Goal: Transaction & Acquisition: Purchase product/service

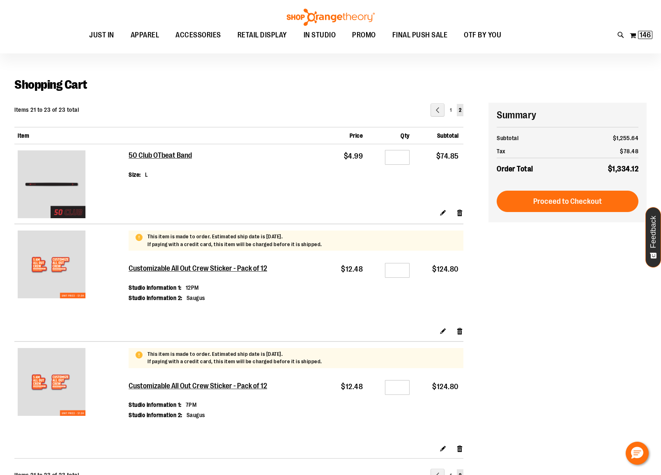
scroll to position [18, 0]
click at [458, 209] on link "Remove item" at bounding box center [459, 212] width 7 height 9
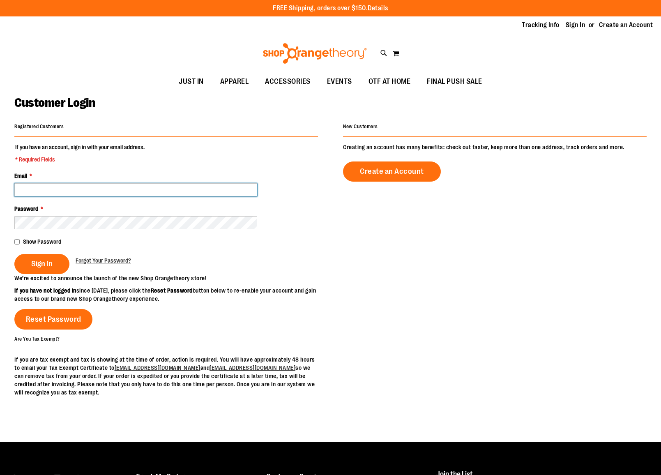
click at [53, 186] on input "Email *" at bounding box center [135, 189] width 243 height 13
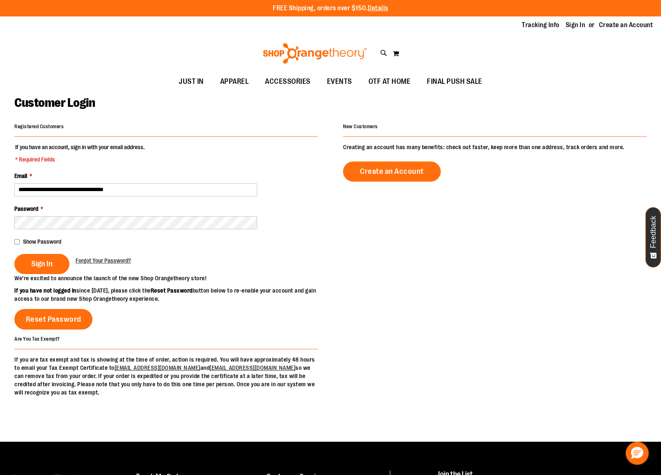
type input "**********"
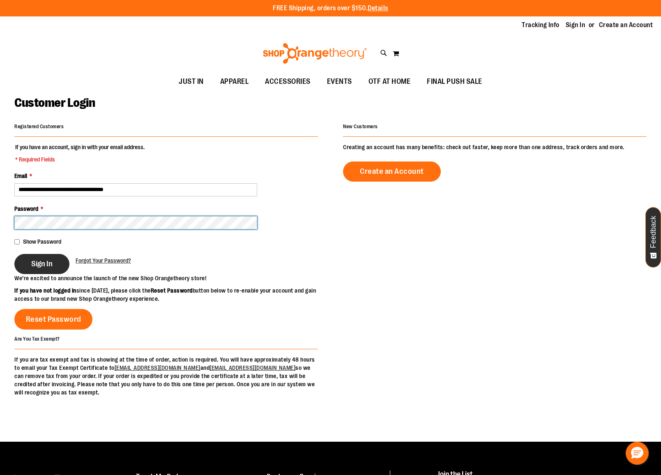
click at [0, 222] on html "Skip to Content The store will not work correctly when cookies are disabled. FR…" at bounding box center [330, 237] width 661 height 475
click at [41, 265] on span "Sign In" at bounding box center [41, 263] width 21 height 9
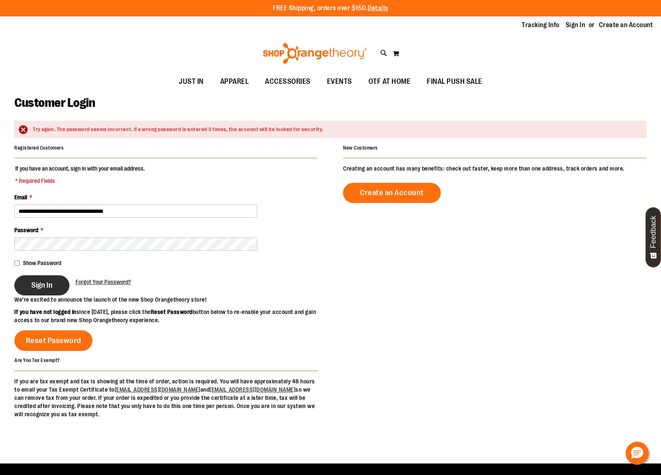
click at [35, 287] on span "Sign In" at bounding box center [41, 285] width 21 height 9
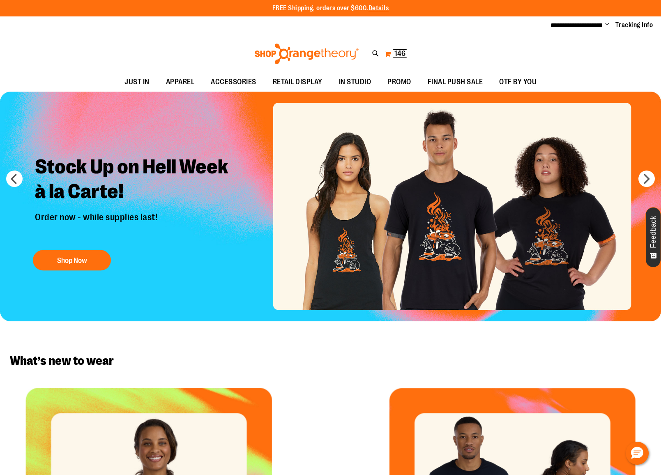
click at [389, 53] on button "My Cart 146 146 items" at bounding box center [395, 53] width 23 height 13
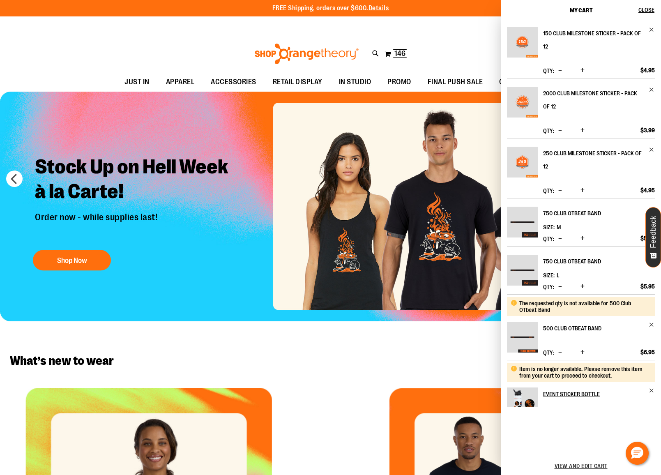
click at [559, 129] on span "Decrease product quantity" at bounding box center [560, 130] width 4 height 8
click at [559, 190] on span "Decrease product quantity" at bounding box center [560, 190] width 4 height 8
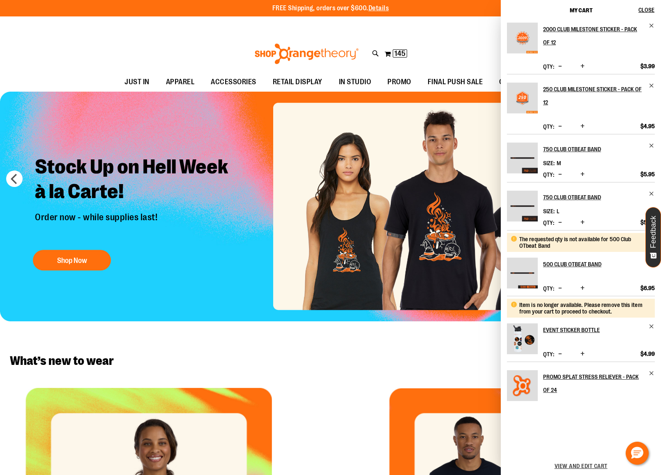
scroll to position [72, 0]
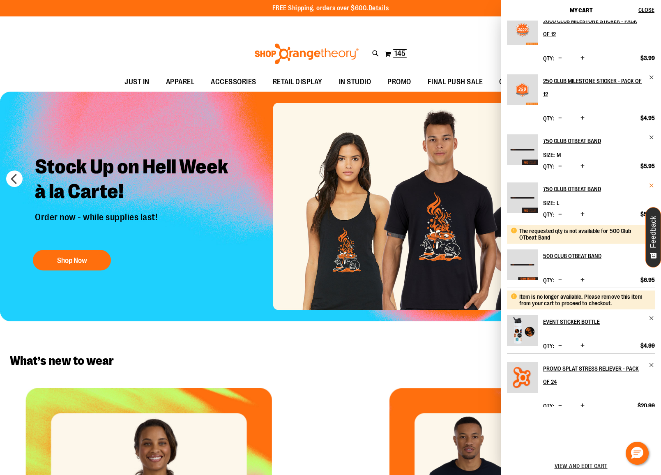
click at [649, 185] on span "Remove item" at bounding box center [652, 185] width 6 height 6
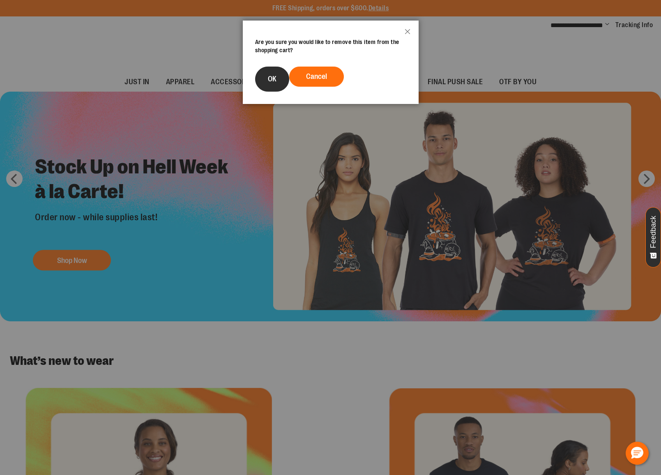
click at [268, 80] on span "OK" at bounding box center [272, 79] width 9 height 8
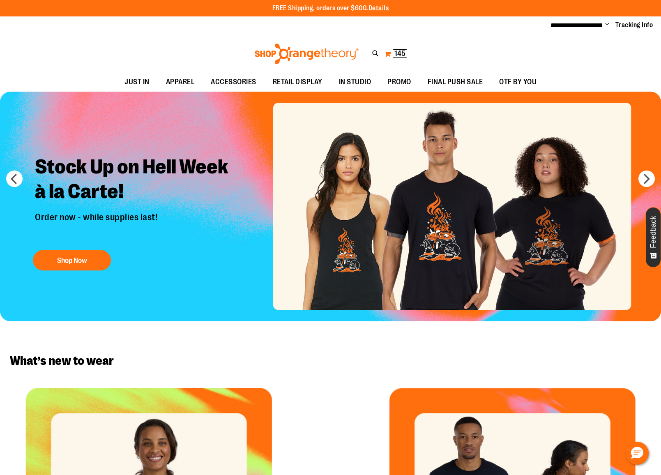
click at [386, 52] on button "My Cart 145 145 items" at bounding box center [395, 53] width 23 height 13
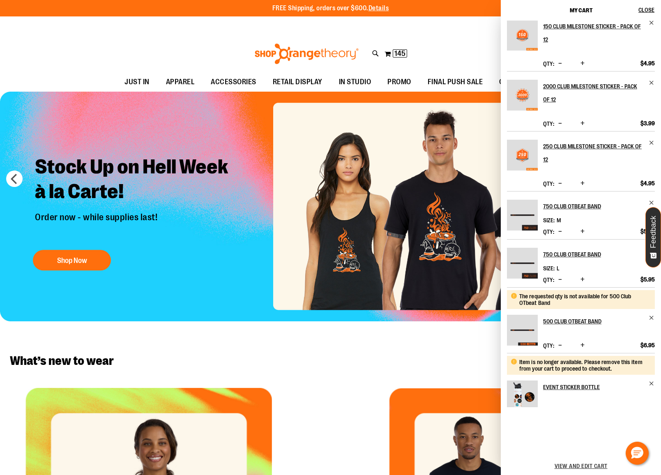
scroll to position [5, 0]
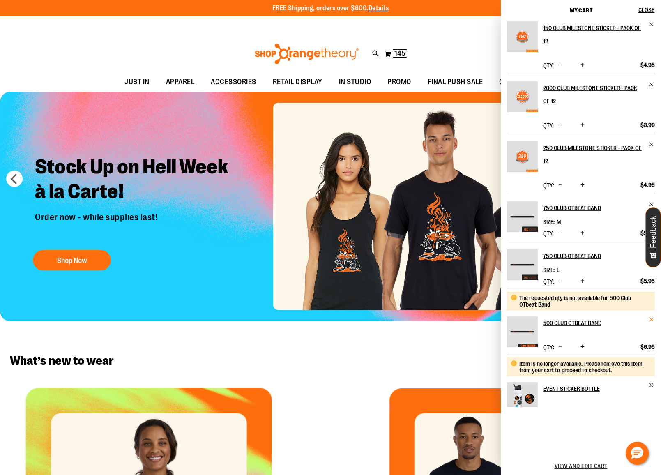
click at [650, 319] on span "Remove item" at bounding box center [652, 319] width 6 height 6
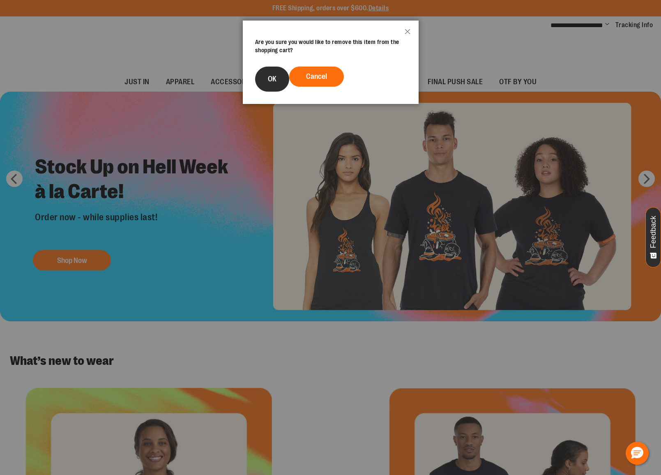
click at [271, 71] on button "OK" at bounding box center [272, 79] width 34 height 25
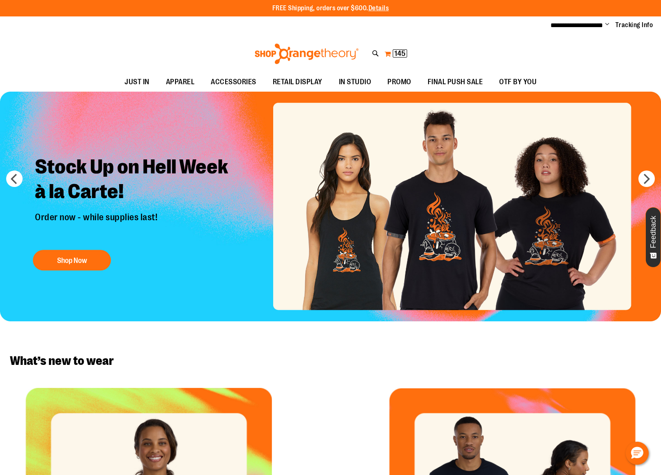
click at [386, 49] on button "My Cart 145 145 items" at bounding box center [395, 53] width 23 height 13
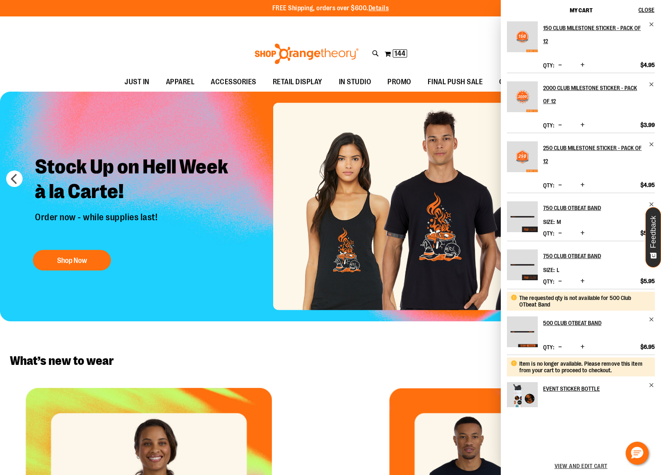
scroll to position [0, 0]
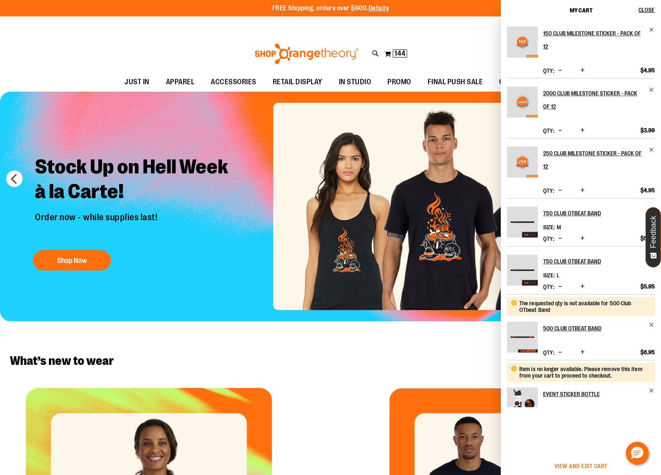
click at [571, 465] on span "View and edit cart" at bounding box center [581, 466] width 53 height 7
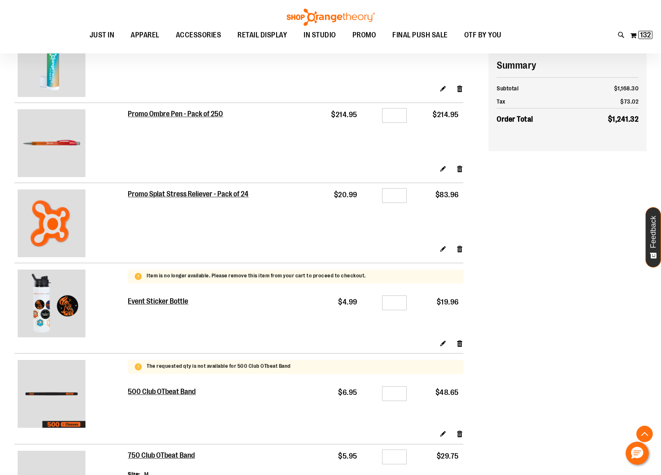
scroll to position [184, 0]
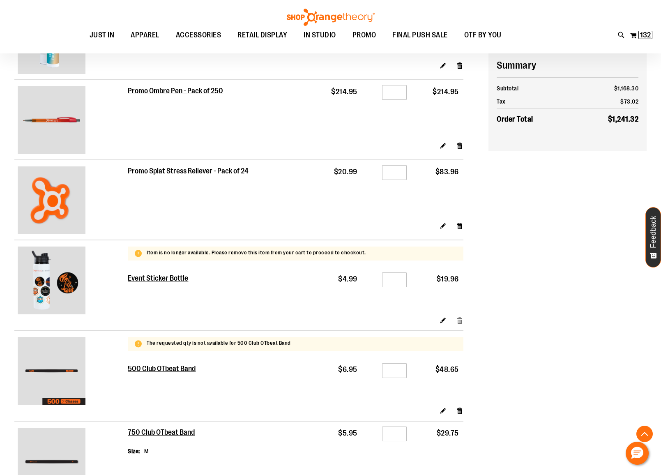
click at [460, 319] on link "Remove item" at bounding box center [459, 319] width 7 height 9
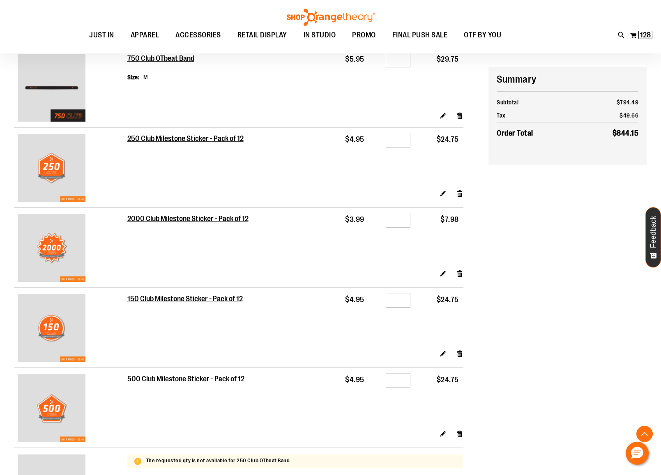
scroll to position [373, 0]
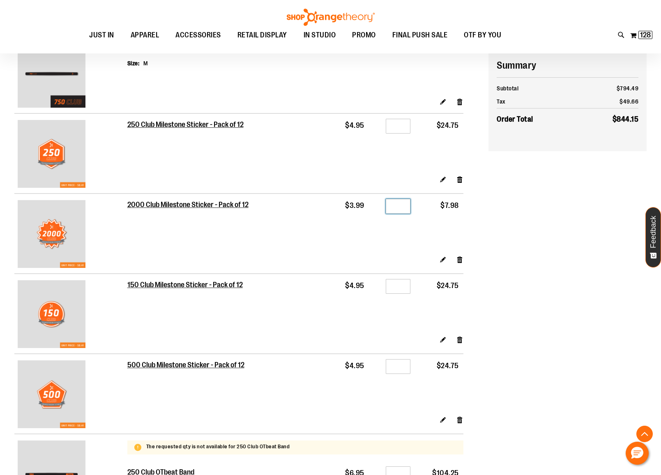
drag, startPoint x: 403, startPoint y: 206, endPoint x: 389, endPoint y: 208, distance: 14.1
click at [389, 208] on input "*" at bounding box center [398, 206] width 25 height 15
type input "*"
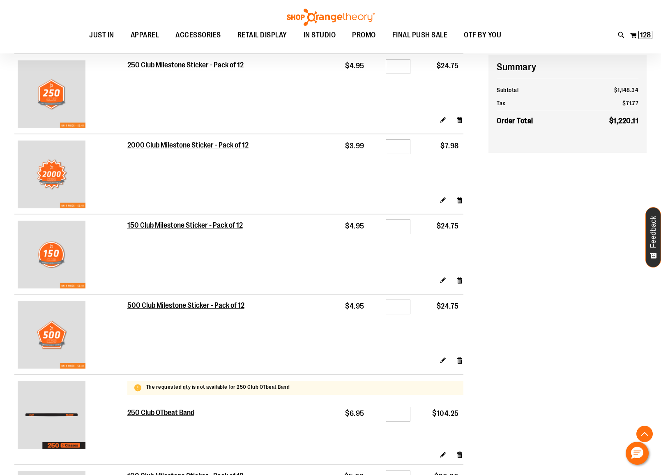
scroll to position [433, 0]
drag, startPoint x: 401, startPoint y: 229, endPoint x: 385, endPoint y: 229, distance: 15.6
click at [385, 229] on div "Qty *" at bounding box center [391, 229] width 37 height 12
type input "*"
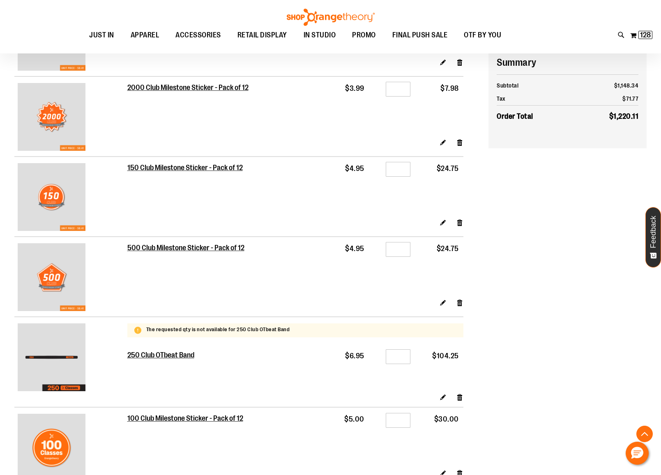
scroll to position [506, 0]
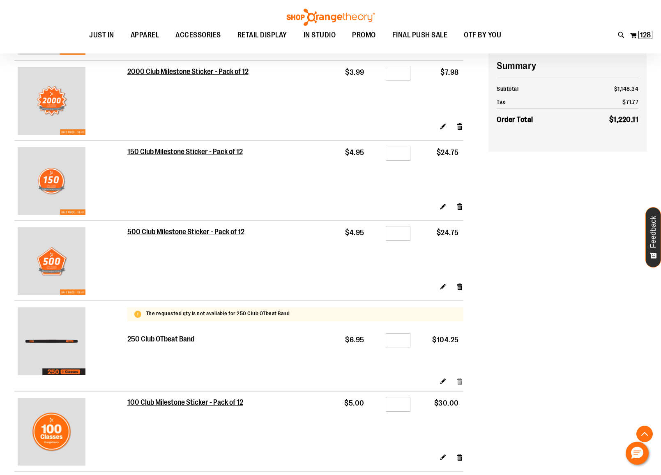
click at [460, 383] on link "Remove item" at bounding box center [459, 380] width 7 height 9
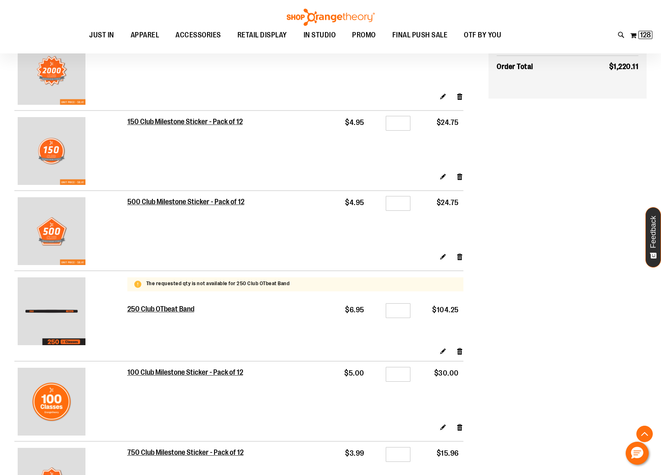
scroll to position [656, 0]
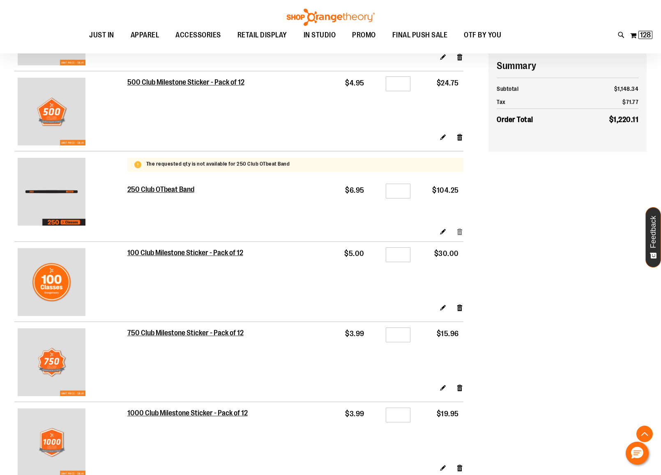
click at [460, 232] on link "Remove item" at bounding box center [459, 231] width 7 height 9
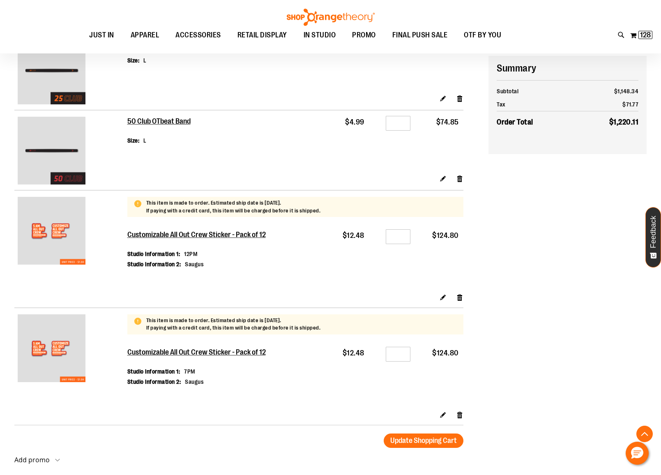
scroll to position [1431, 0]
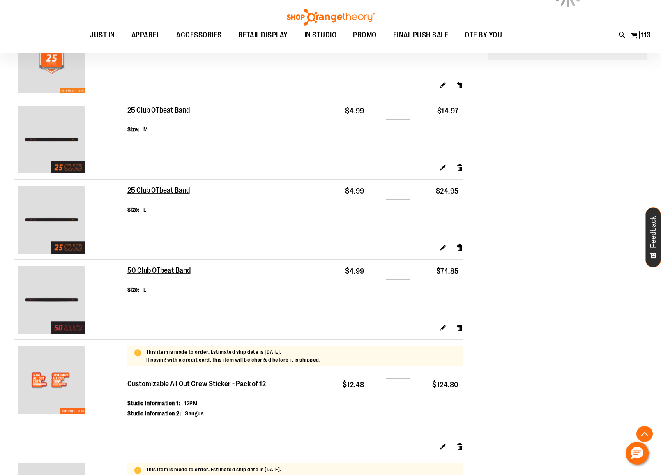
scroll to position [1226, 0]
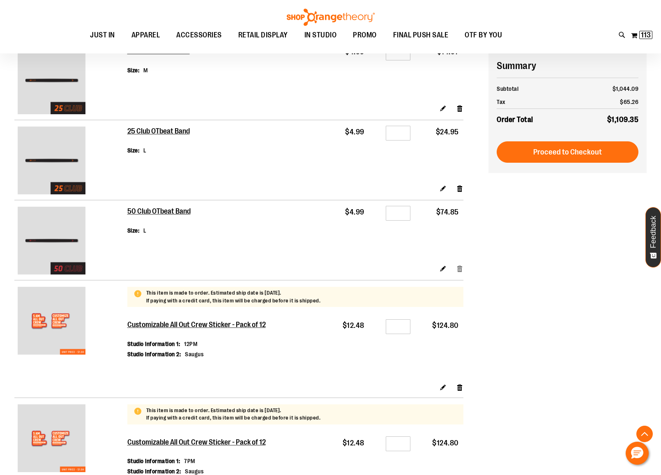
click at [462, 270] on link "Remove item" at bounding box center [459, 268] width 7 height 9
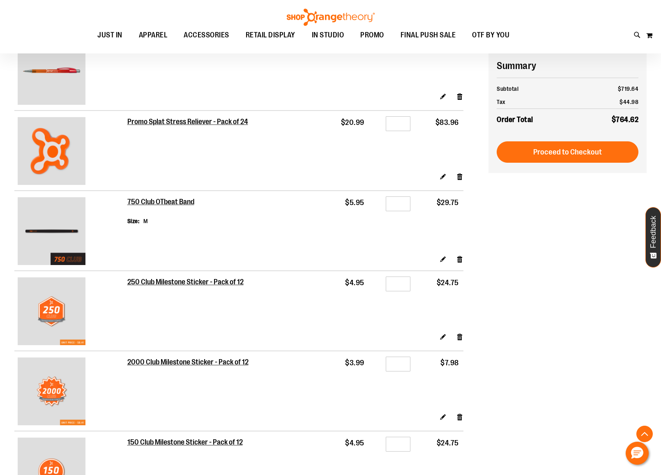
scroll to position [197, 0]
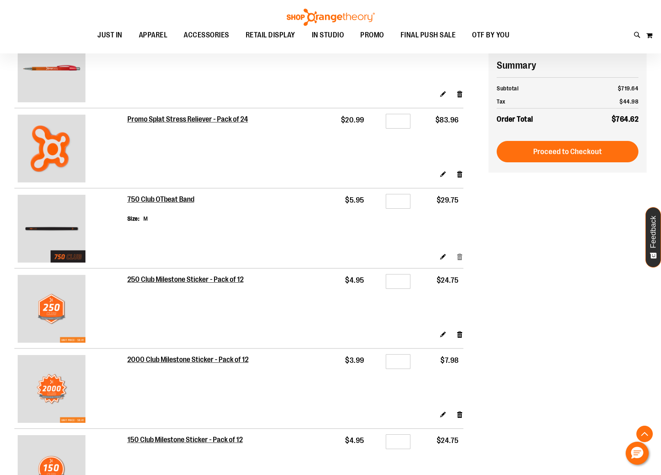
click at [461, 258] on link "Remove item" at bounding box center [459, 256] width 7 height 9
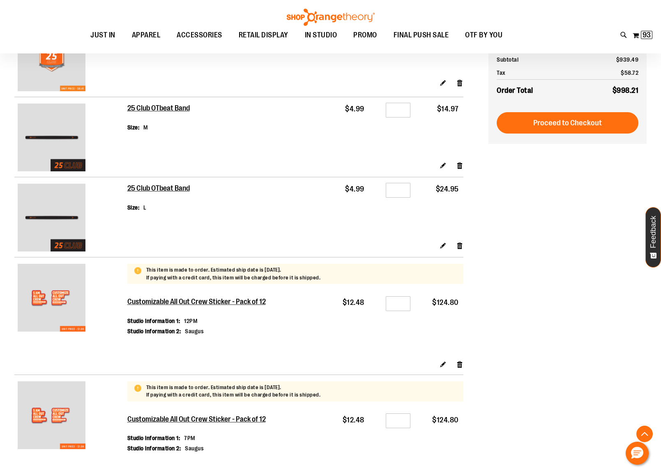
scroll to position [1060, 0]
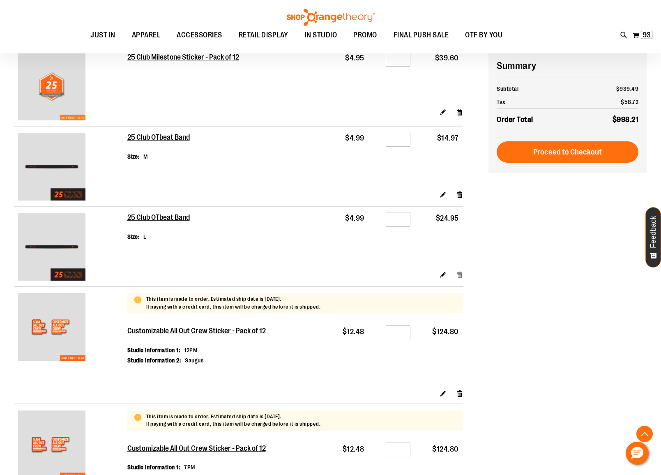
click at [462, 278] on link "Remove item" at bounding box center [459, 274] width 7 height 9
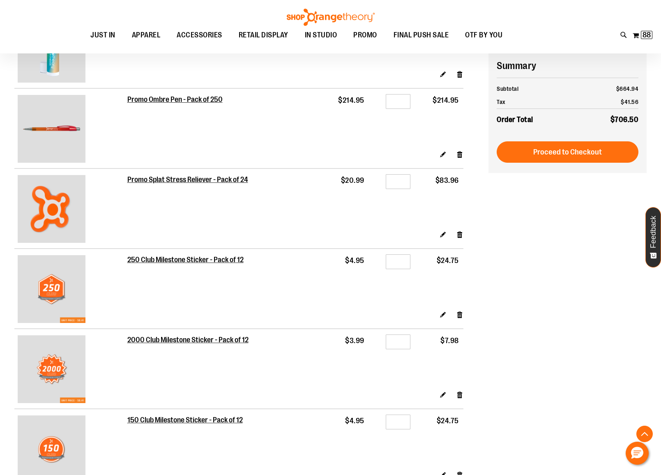
scroll to position [138, 0]
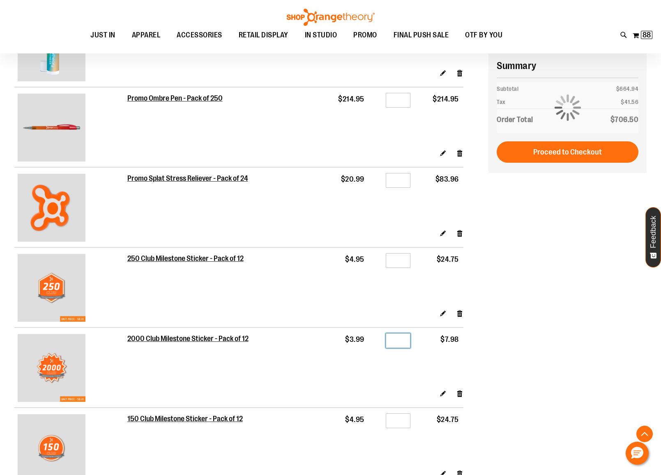
drag, startPoint x: 402, startPoint y: 342, endPoint x: 382, endPoint y: 343, distance: 19.8
click at [382, 343] on div "Qty *" at bounding box center [391, 342] width 37 height 12
type input "*"
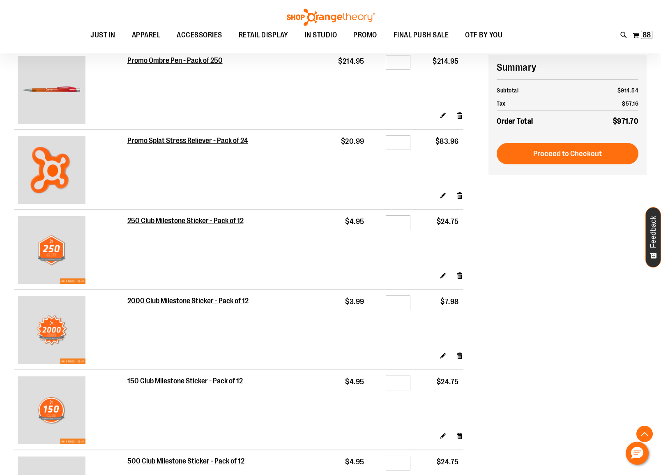
scroll to position [177, 0]
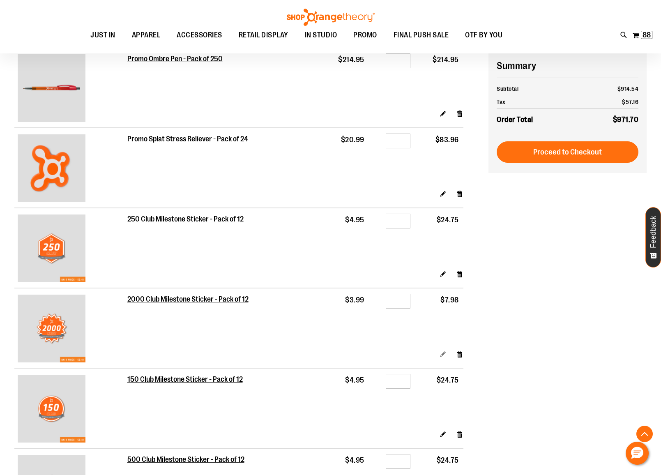
click at [441, 356] on link "Edit" at bounding box center [443, 354] width 7 height 9
click at [443, 354] on link "Edit" at bounding box center [443, 354] width 7 height 9
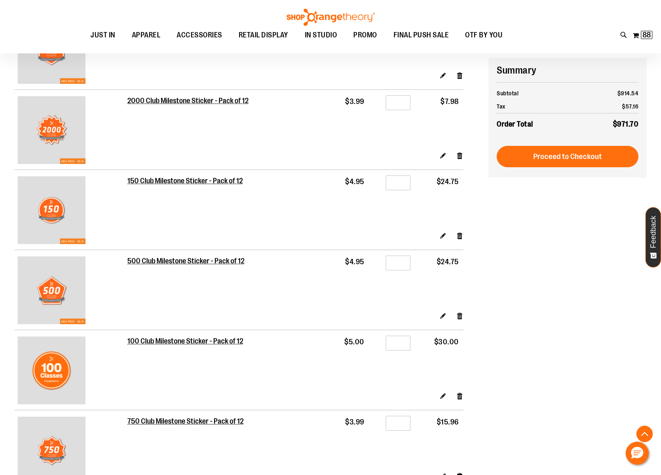
scroll to position [381, 0]
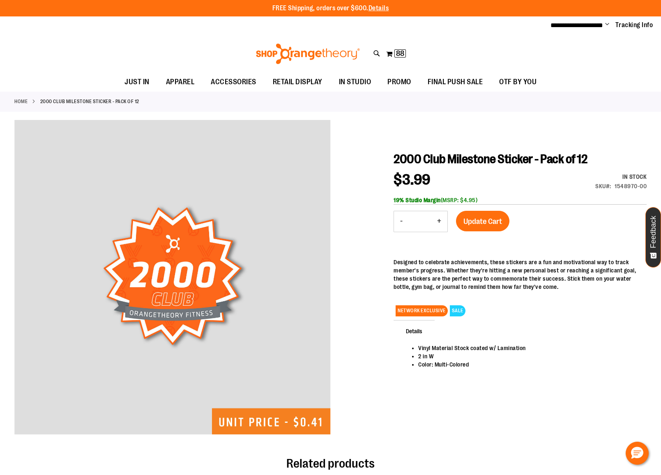
click at [401, 221] on button "-" at bounding box center [401, 221] width 15 height 21
type input "*"
click at [471, 223] on span "Update Cart" at bounding box center [482, 221] width 39 height 9
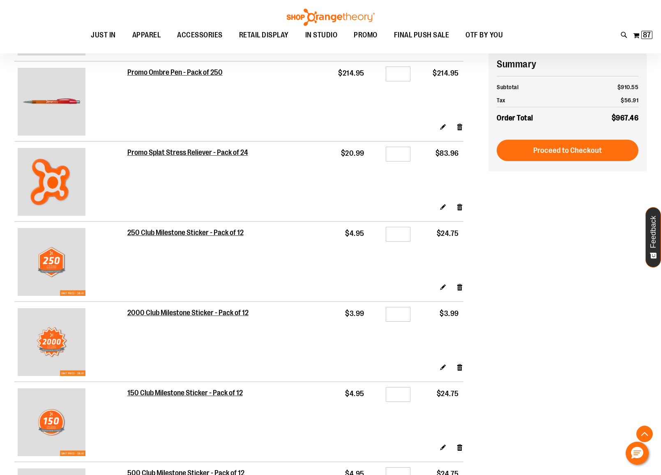
scroll to position [186, 0]
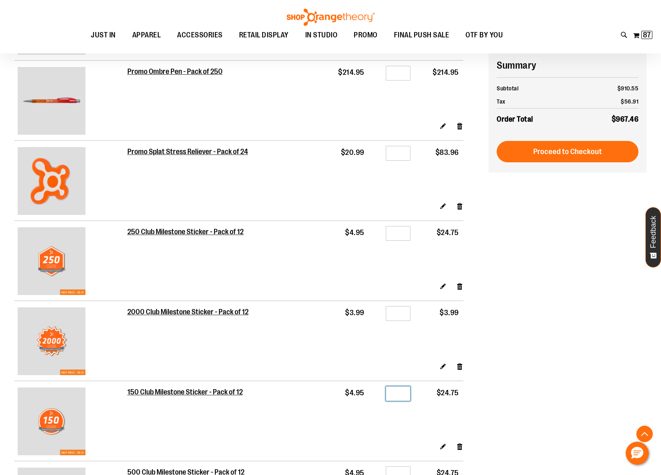
drag, startPoint x: 402, startPoint y: 393, endPoint x: 382, endPoint y: 394, distance: 19.3
click at [382, 394] on div "Qty *" at bounding box center [391, 395] width 37 height 12
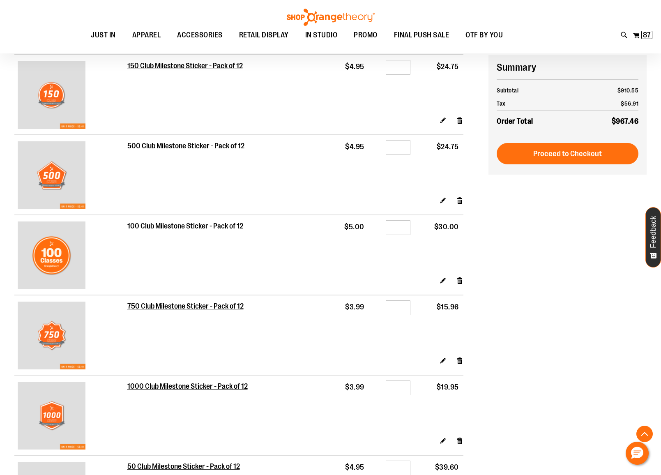
scroll to position [515, 0]
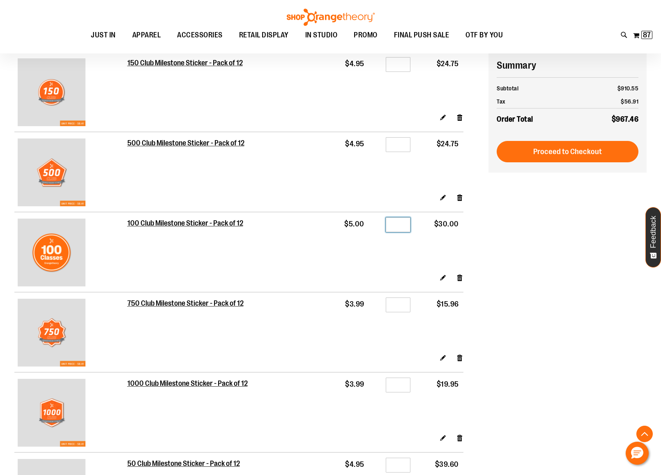
drag, startPoint x: 396, startPoint y: 227, endPoint x: 412, endPoint y: 225, distance: 16.1
click at [412, 225] on td "Qty *" at bounding box center [392, 243] width 46 height 62
click at [502, 248] on div "**********" at bounding box center [330, 340] width 632 height 1427
drag, startPoint x: 400, startPoint y: 65, endPoint x: 425, endPoint y: 116, distance: 56.8
click at [384, 67] on div "Qty *" at bounding box center [391, 66] width 37 height 12
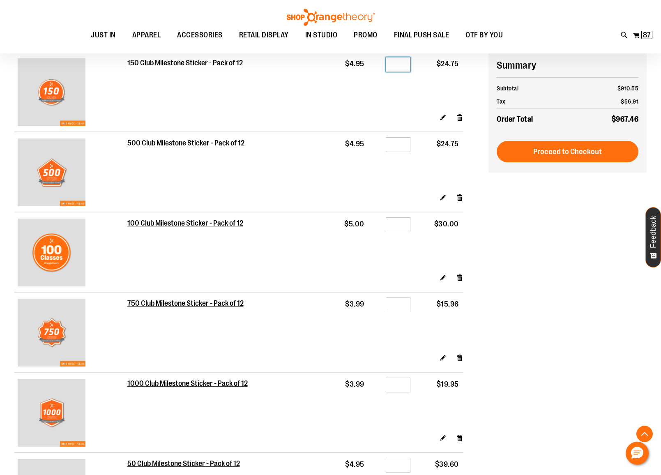
type input "*"
click at [615, 324] on div "**********" at bounding box center [330, 340] width 632 height 1427
drag, startPoint x: 404, startPoint y: 226, endPoint x: 375, endPoint y: 228, distance: 28.9
click at [375, 228] on div "Qty *" at bounding box center [391, 226] width 37 height 12
type input "*"
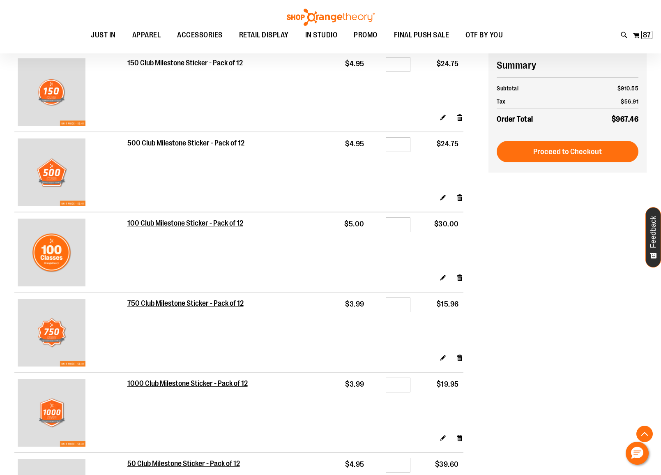
click at [505, 238] on div "**********" at bounding box center [330, 340] width 632 height 1427
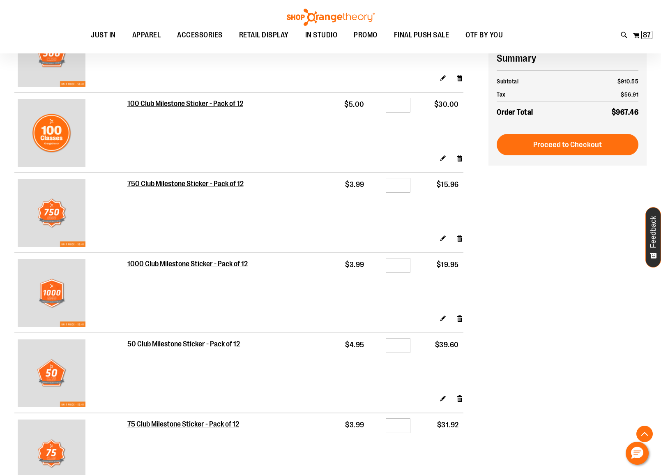
scroll to position [635, 0]
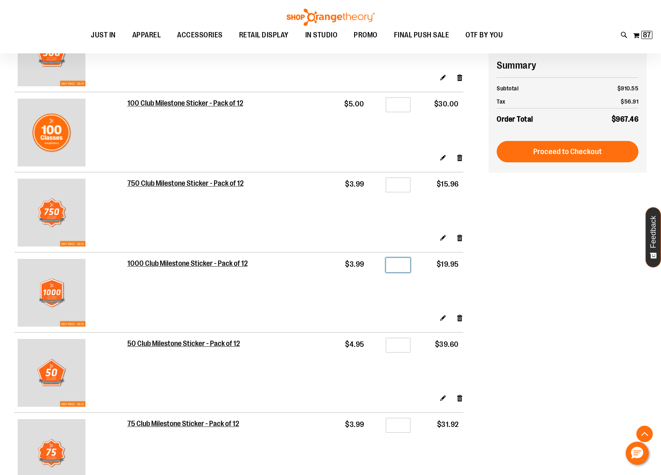
drag, startPoint x: 406, startPoint y: 268, endPoint x: 388, endPoint y: 266, distance: 18.1
click at [388, 266] on input "*" at bounding box center [398, 265] width 25 height 15
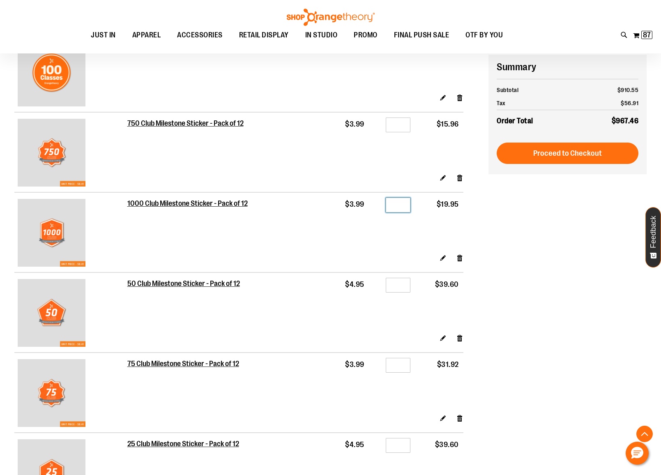
scroll to position [697, 0]
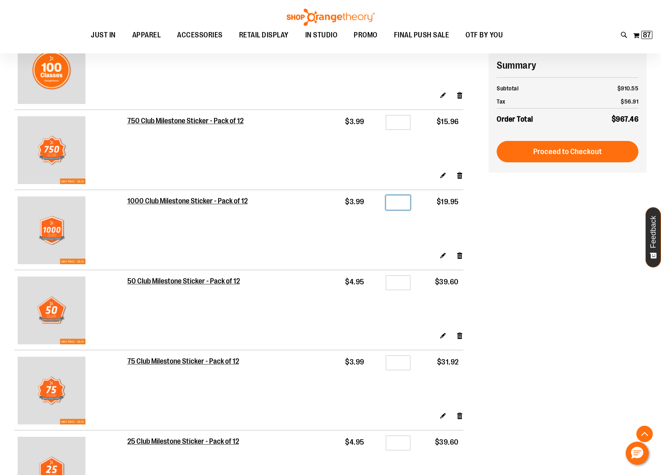
type input "*"
click at [535, 274] on div "**********" at bounding box center [330, 158] width 632 height 1427
click at [442, 256] on link "Edit" at bounding box center [443, 255] width 7 height 9
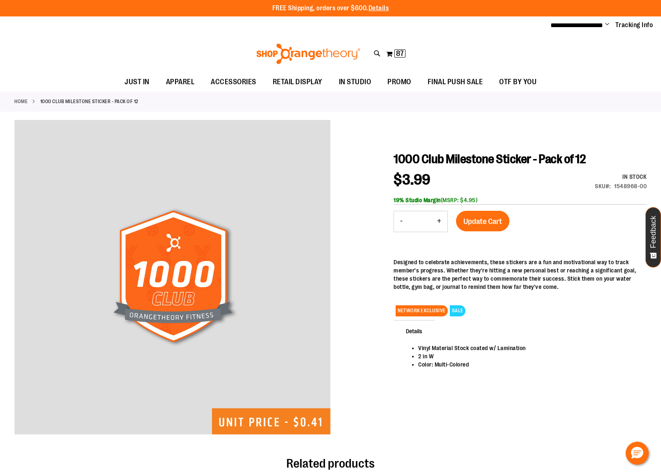
click at [401, 221] on button "-" at bounding box center [401, 221] width 15 height 21
type input "*"
click at [474, 221] on span "Update Cart" at bounding box center [482, 221] width 39 height 9
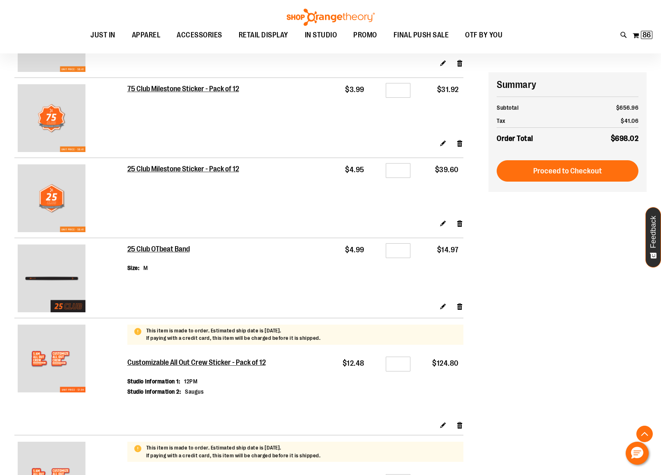
scroll to position [967, 0]
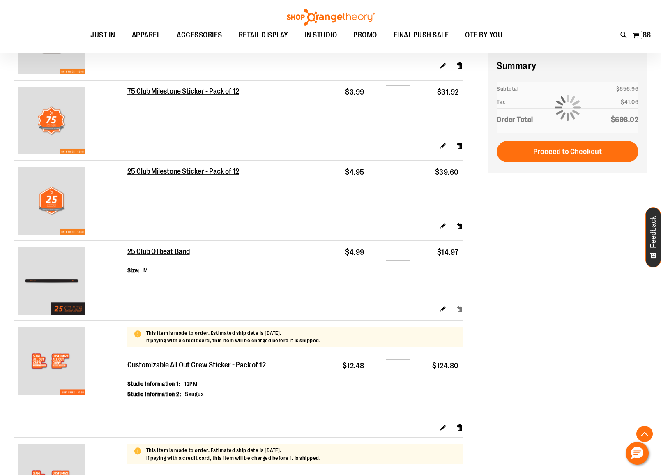
click at [458, 312] on link "Remove item" at bounding box center [459, 308] width 7 height 9
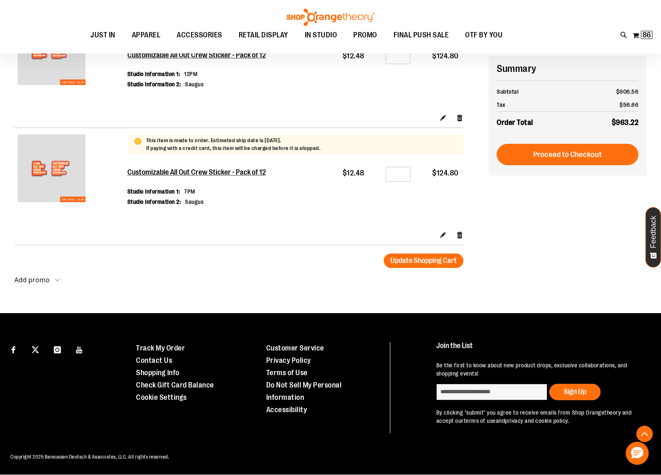
scroll to position [1279, 0]
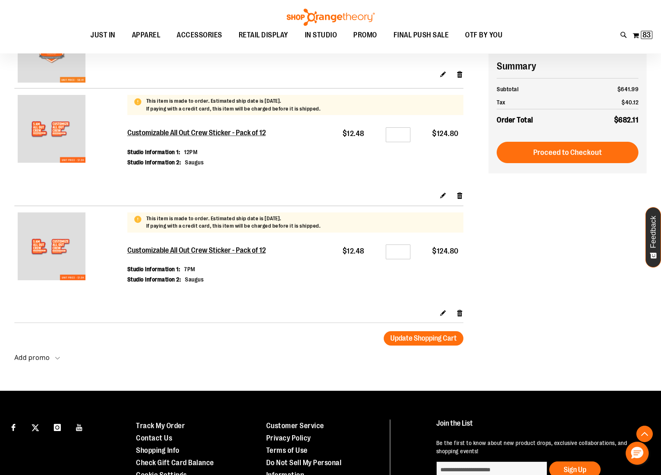
scroll to position [1097, 0]
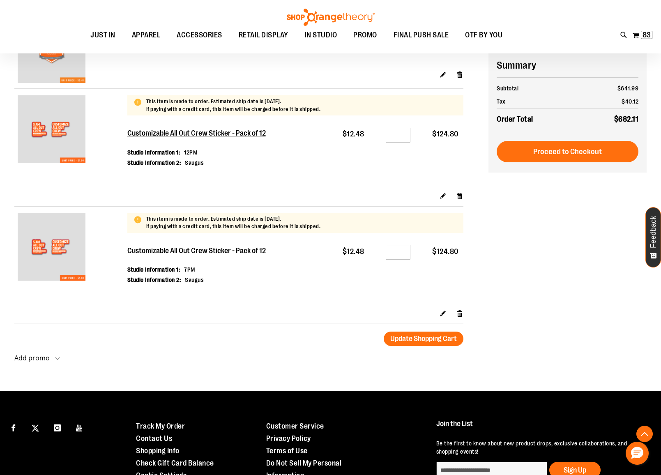
click at [217, 255] on h2 "Customizable All Out Crew Sticker - Pack of 12" at bounding box center [197, 250] width 140 height 9
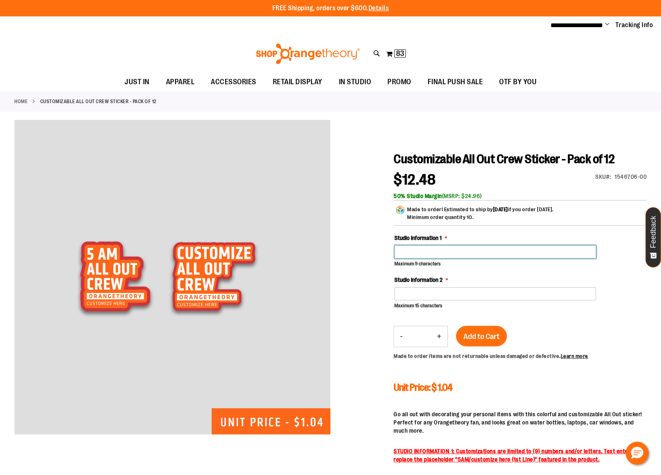
click at [412, 255] on input "Studio Information 1" at bounding box center [495, 251] width 202 height 13
click at [401, 253] on input "***" at bounding box center [495, 251] width 202 height 13
type input "****"
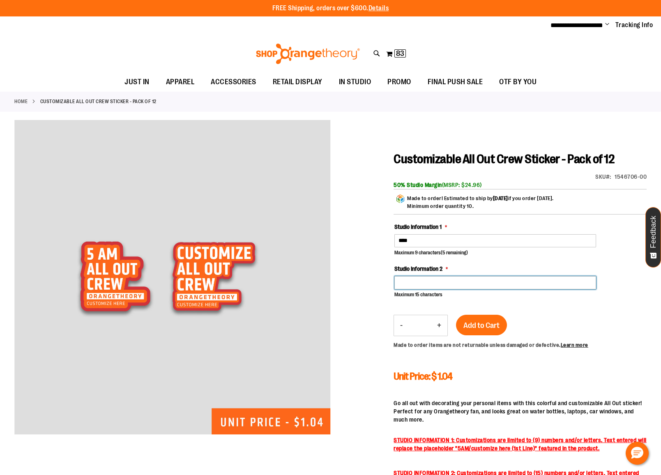
click at [412, 289] on input "Studio Information 2" at bounding box center [495, 282] width 202 height 13
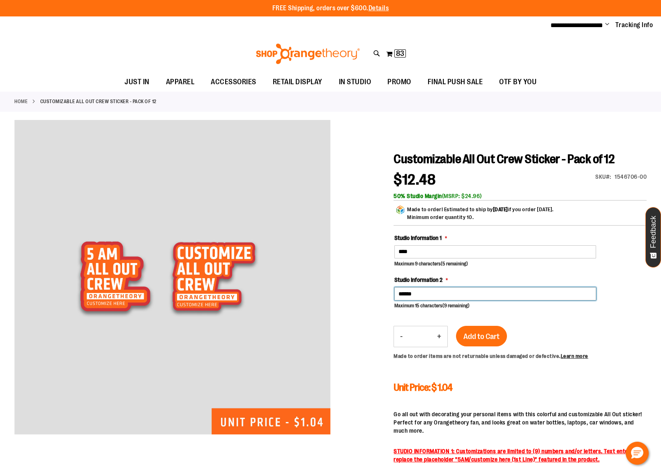
type input "******"
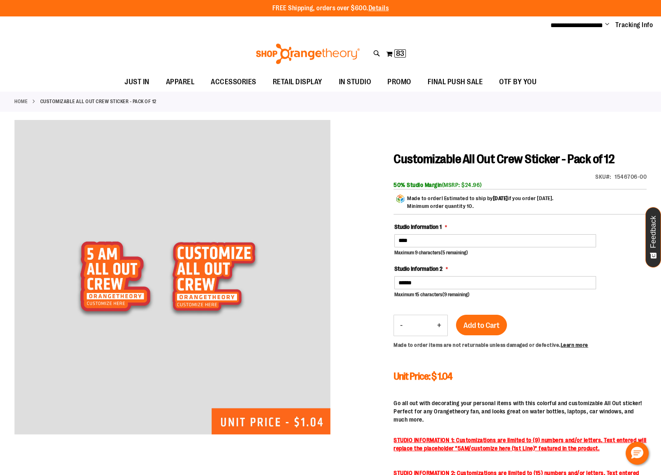
click at [538, 330] on div "Customizable All Out Crew Sticker - Pack of 12 $12.48 SKU 1546706-00 50% Studio…" at bounding box center [520, 343] width 253 height 382
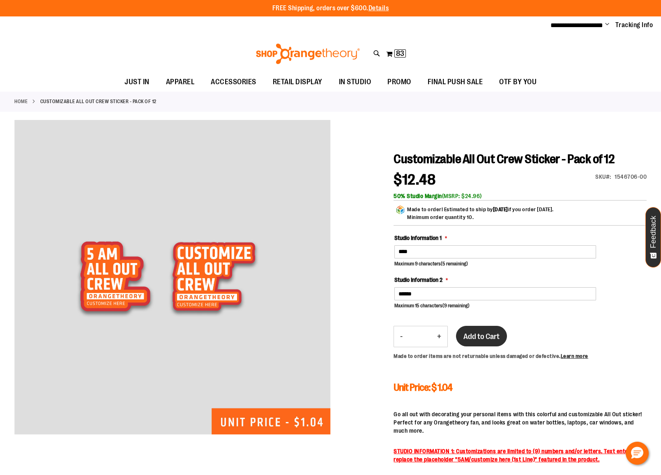
click at [495, 338] on span "Add to Cart" at bounding box center [481, 336] width 36 height 9
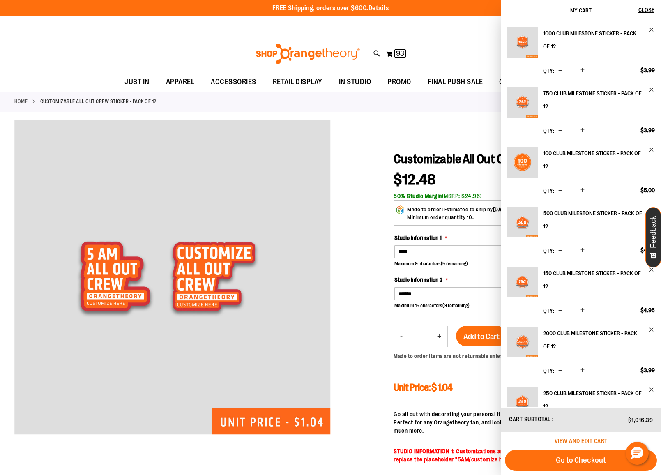
click at [576, 439] on span "View and edit cart" at bounding box center [581, 440] width 53 height 7
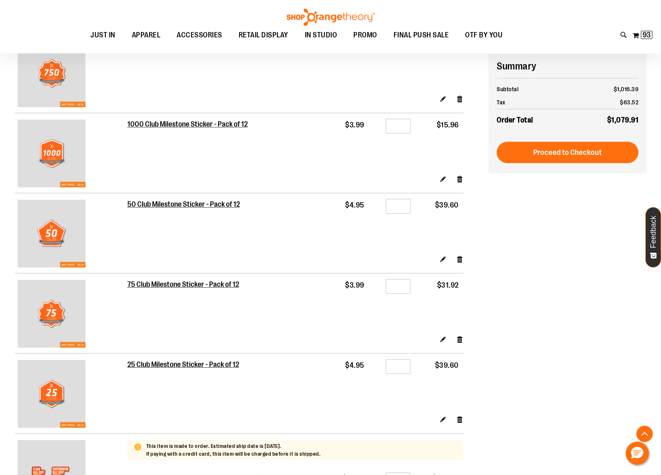
scroll to position [753, 0]
drag, startPoint x: 403, startPoint y: 288, endPoint x: 393, endPoint y: 289, distance: 9.5
click at [393, 289] on input "*" at bounding box center [398, 286] width 25 height 15
type input "*"
click at [444, 340] on link "Edit" at bounding box center [443, 338] width 7 height 9
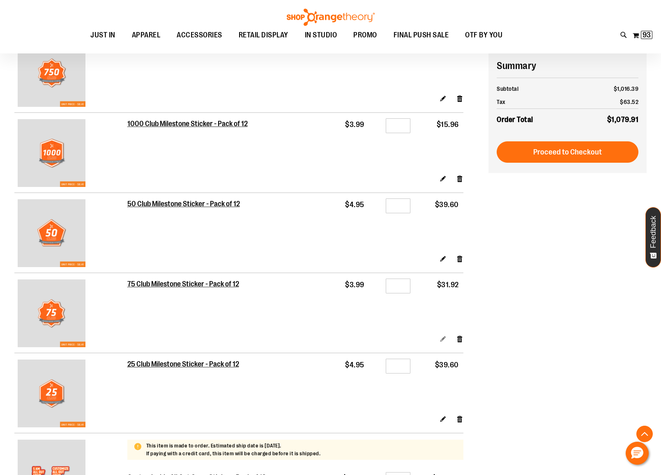
click at [443, 343] on link "Edit" at bounding box center [443, 338] width 7 height 9
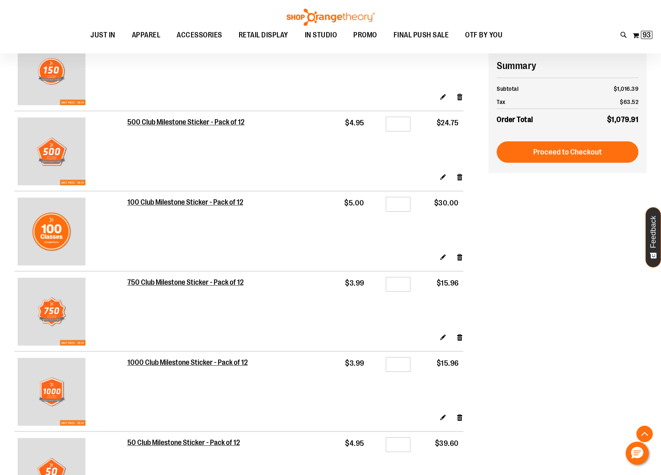
scroll to position [775, 0]
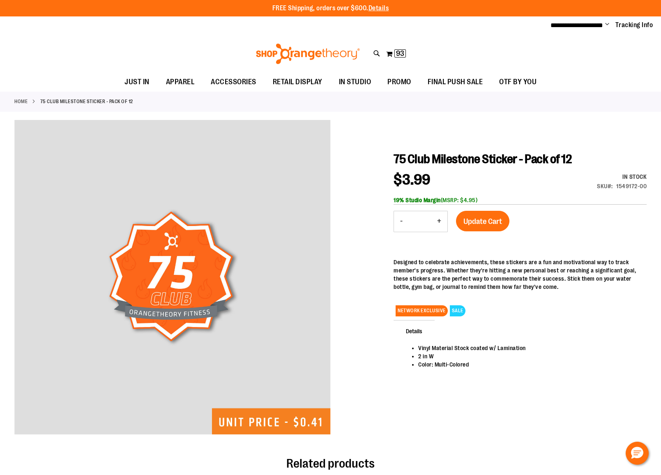
click at [403, 220] on button "-" at bounding box center [401, 221] width 15 height 21
type input "*"
click at [403, 220] on button "-" at bounding box center [401, 221] width 15 height 21
type input "*"
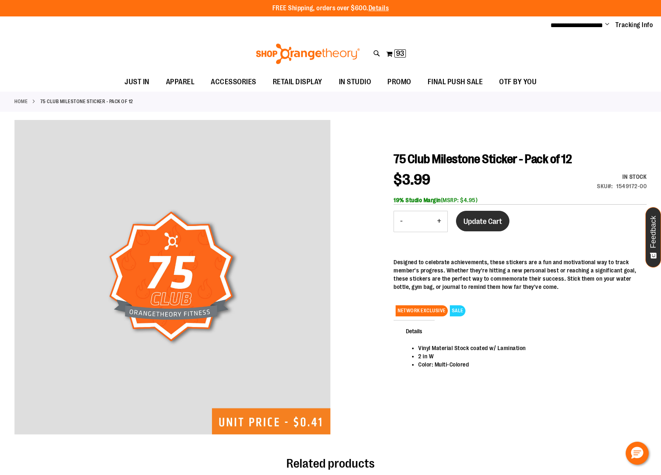
click at [473, 220] on span "Update Cart" at bounding box center [482, 221] width 39 height 9
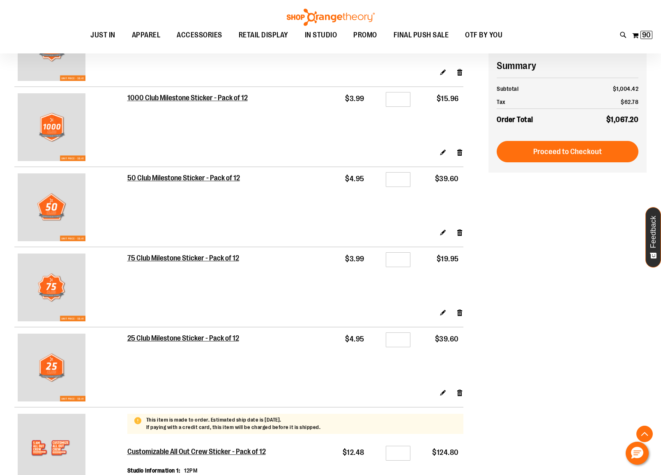
scroll to position [807, 0]
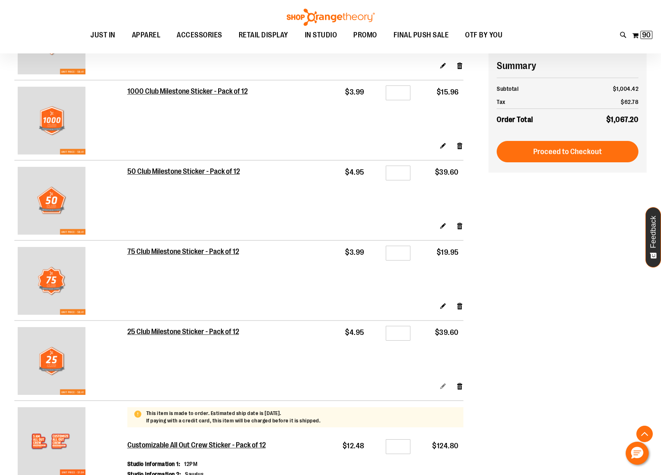
click at [442, 390] on link "Edit" at bounding box center [443, 386] width 7 height 9
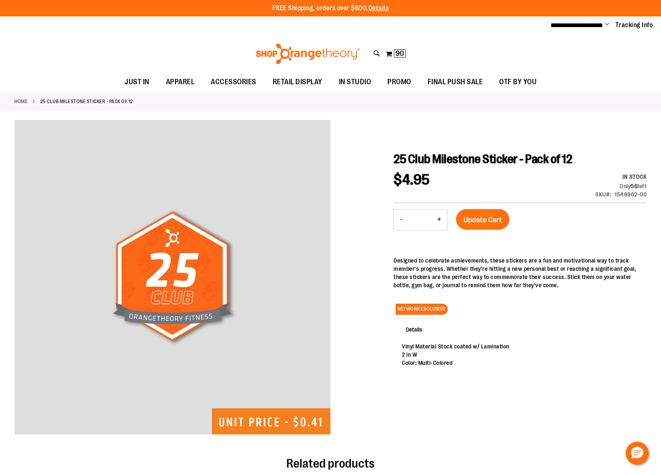
click at [399, 219] on button "-" at bounding box center [401, 219] width 15 height 21
click at [400, 219] on button "-" at bounding box center [401, 219] width 15 height 21
type input "*"
click at [472, 221] on span "Update Cart" at bounding box center [482, 219] width 39 height 9
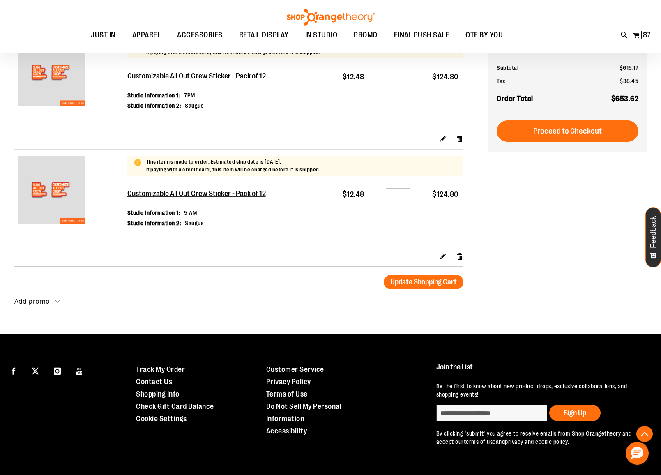
scroll to position [1317, 0]
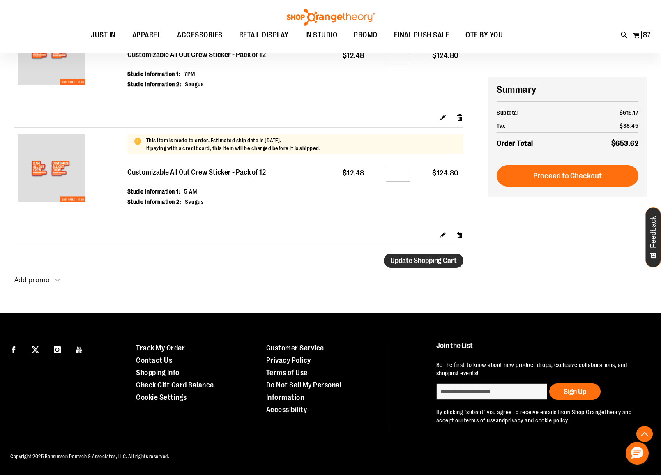
click at [440, 258] on span "Update Shopping Cart" at bounding box center [423, 260] width 67 height 8
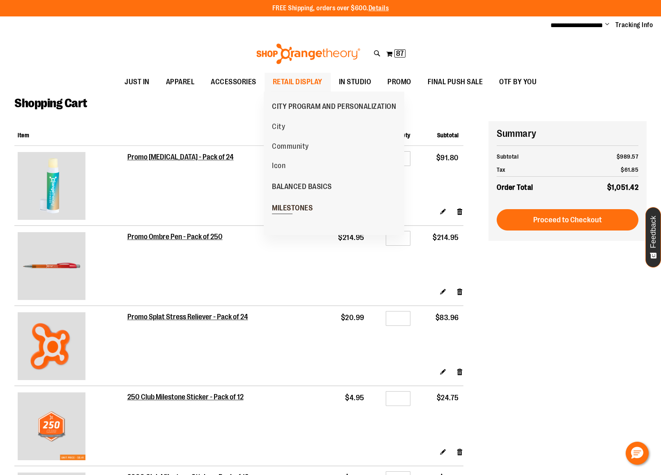
click at [287, 207] on span "MILESTONES" at bounding box center [292, 209] width 41 height 10
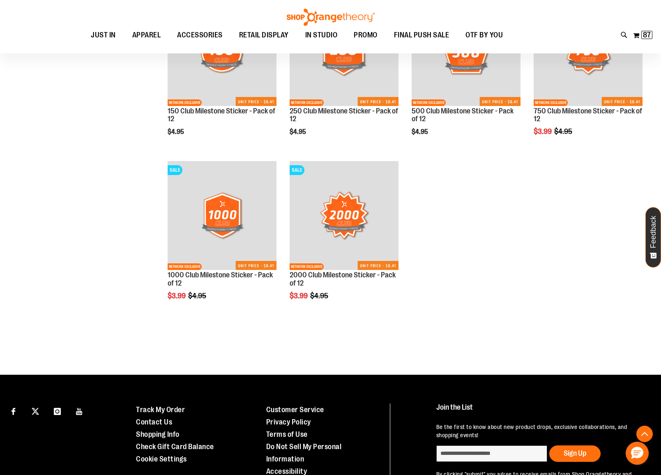
scroll to position [466, 0]
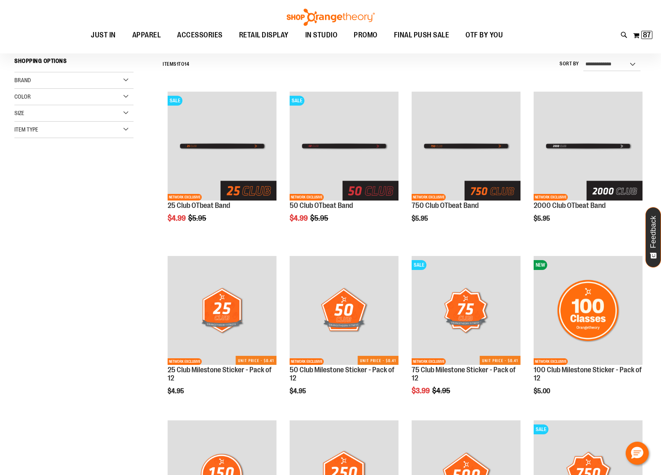
scroll to position [36, 0]
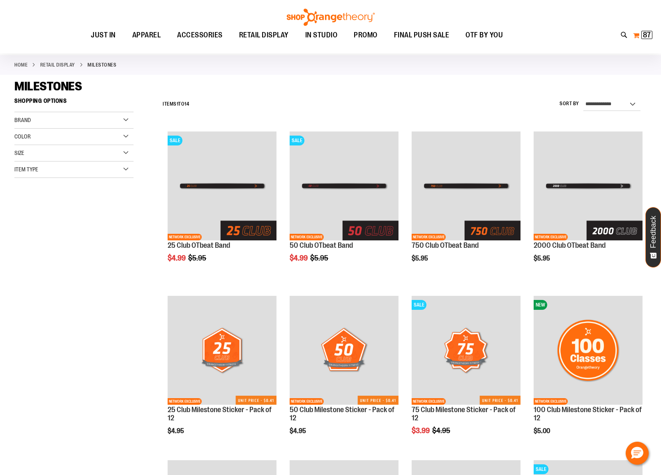
click at [639, 39] on button "My Cart 87 87 items" at bounding box center [643, 35] width 20 height 13
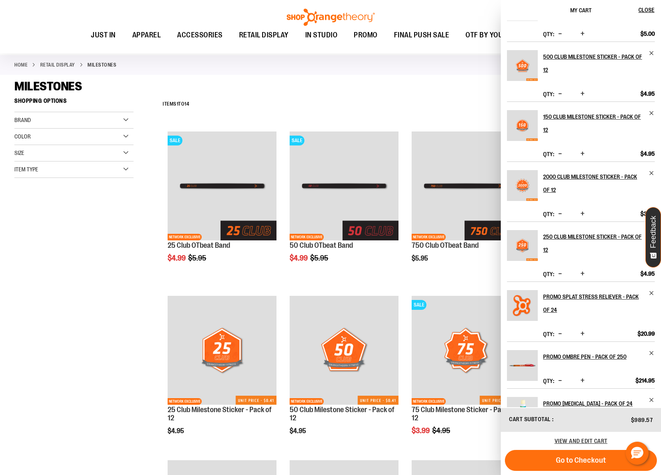
scroll to position [191, 0]
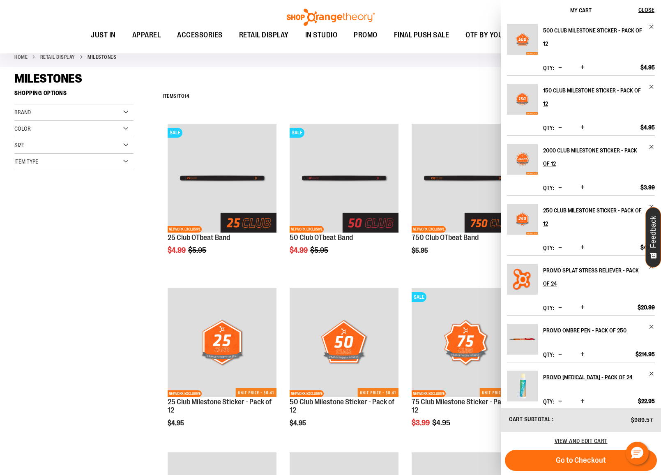
scroll to position [191, 0]
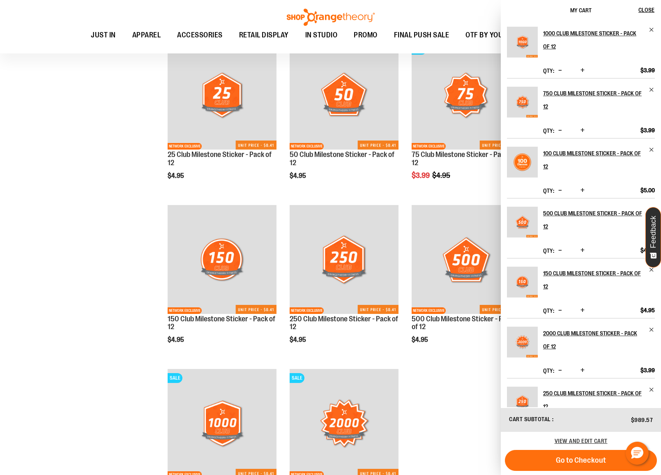
click at [87, 215] on div "**********" at bounding box center [330, 208] width 632 height 739
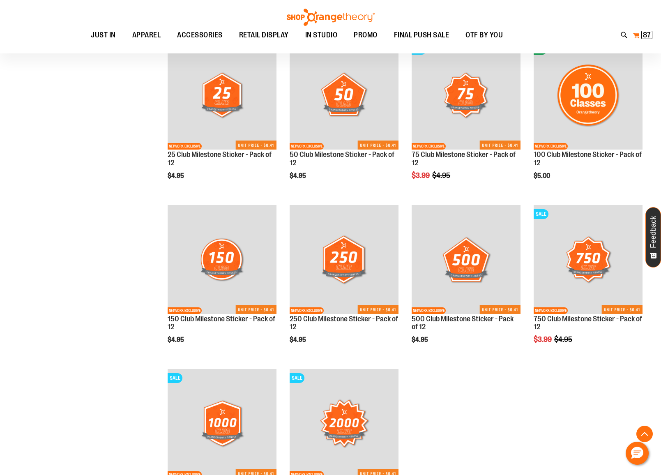
click at [645, 36] on span "87" at bounding box center [647, 35] width 8 height 8
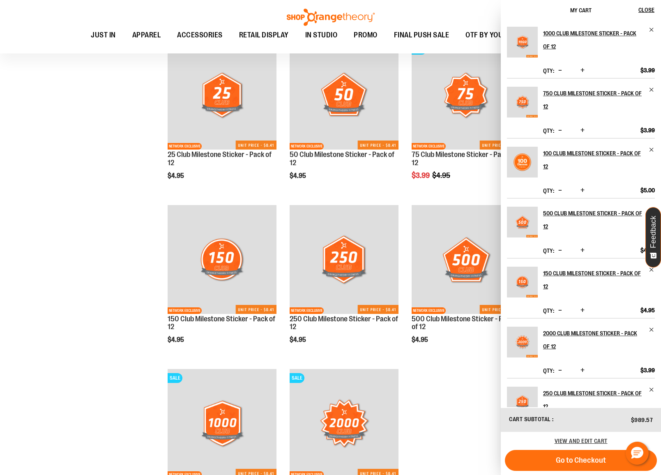
click at [67, 119] on div "**********" at bounding box center [330, 208] width 632 height 739
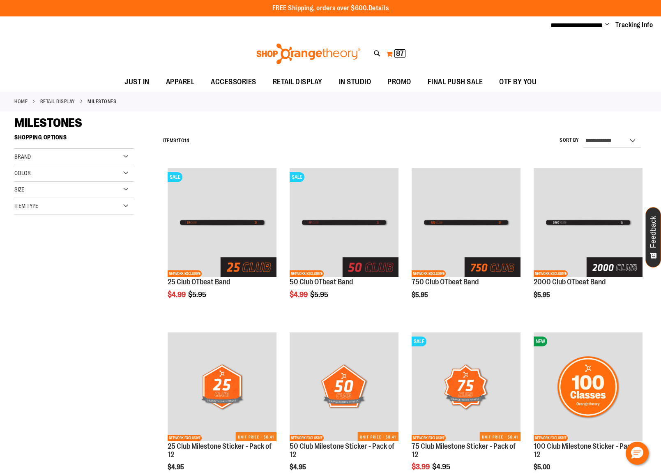
click at [394, 50] on button "My Cart 87 87 items" at bounding box center [396, 53] width 20 height 13
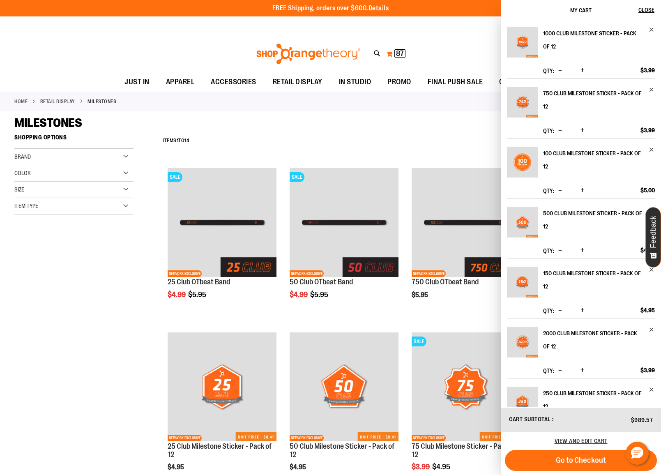
click at [394, 50] on button "My Cart 87 87 items" at bounding box center [396, 53] width 20 height 13
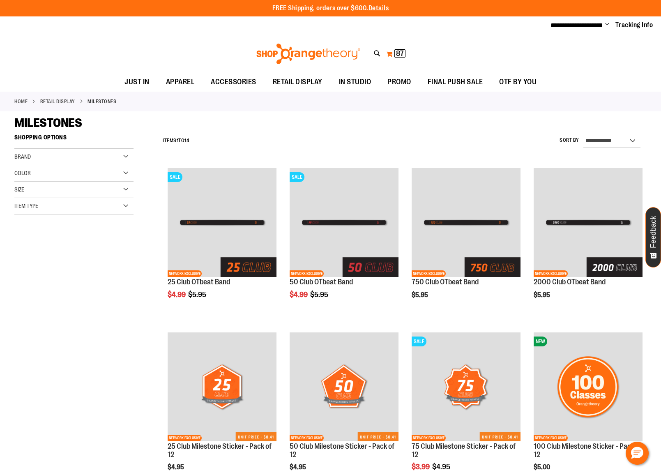
click at [395, 51] on span "87 87 items" at bounding box center [399, 53] width 11 height 8
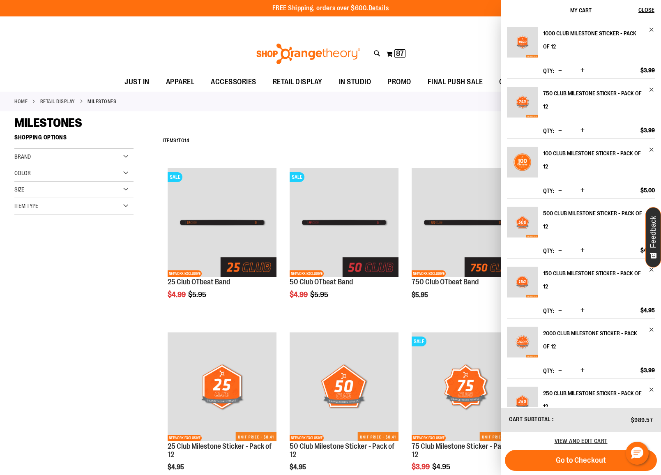
click at [598, 38] on h2 "1000 Club Milestone Sticker - Pack of 12" at bounding box center [593, 40] width 101 height 26
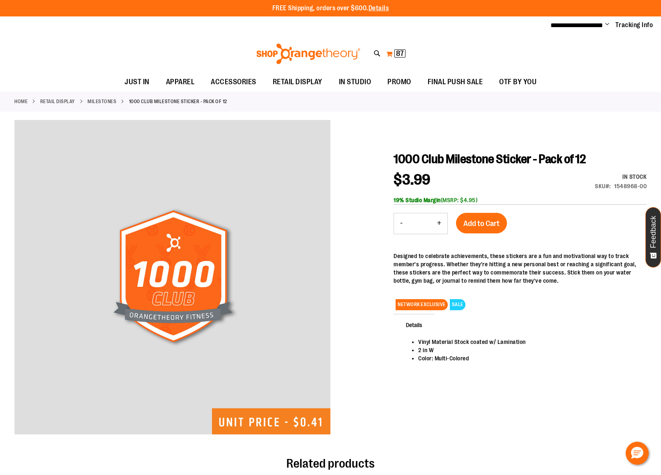
click at [386, 50] on button "My Cart 87 87 items" at bounding box center [396, 53] width 20 height 13
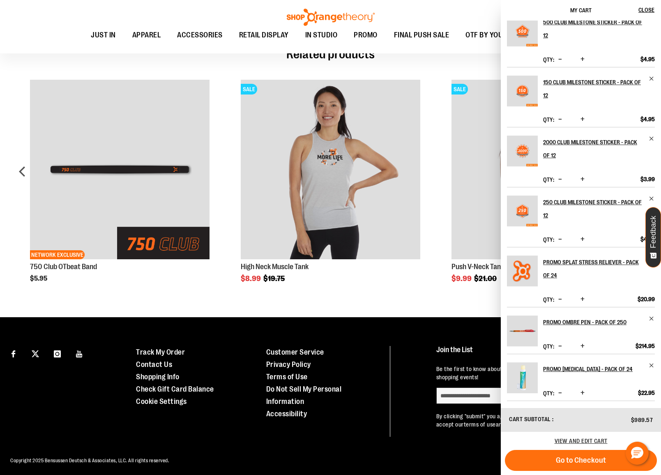
scroll to position [412, 0]
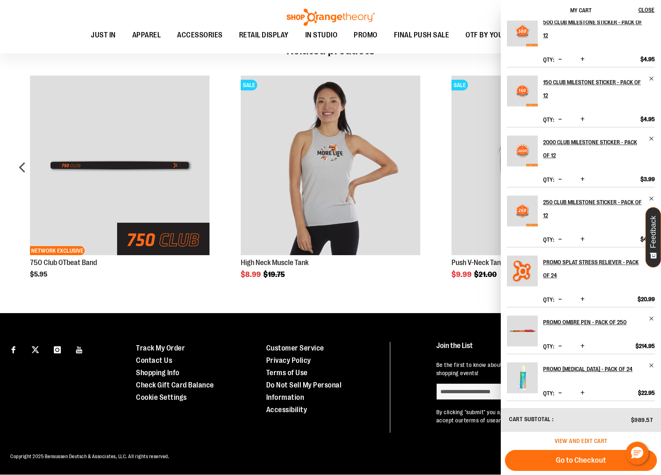
click at [578, 438] on span "View and edit cart" at bounding box center [581, 440] width 53 height 7
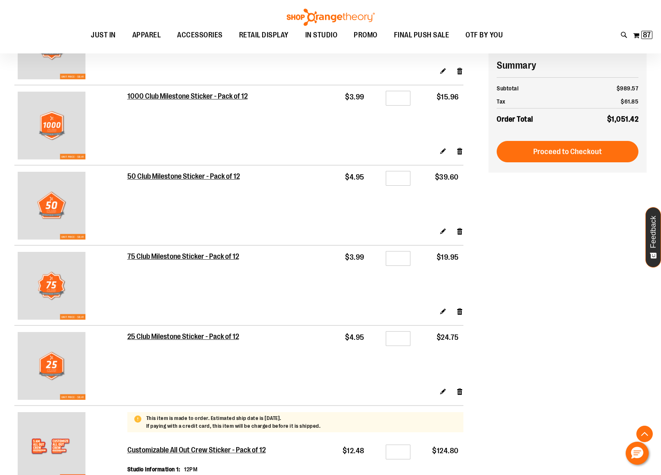
scroll to position [780, 0]
click at [443, 232] on link "Edit" at bounding box center [443, 231] width 7 height 9
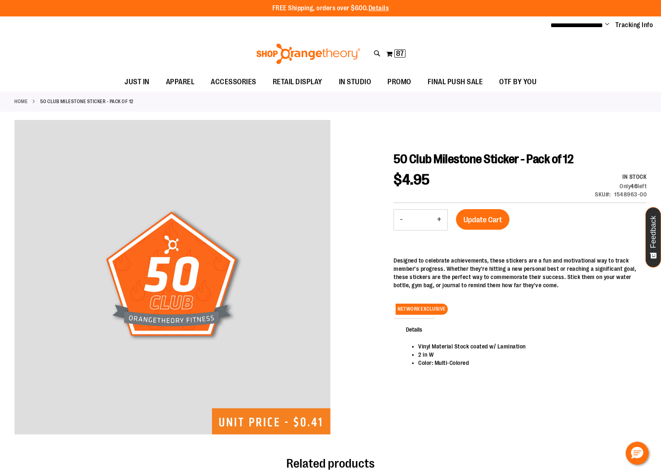
click at [403, 222] on button "-" at bounding box center [401, 219] width 15 height 21
type input "*"
click at [465, 221] on span "Update Cart" at bounding box center [482, 219] width 39 height 9
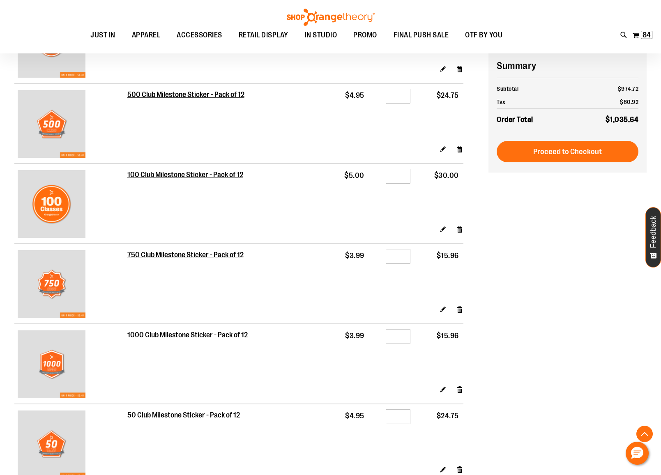
scroll to position [565, 0]
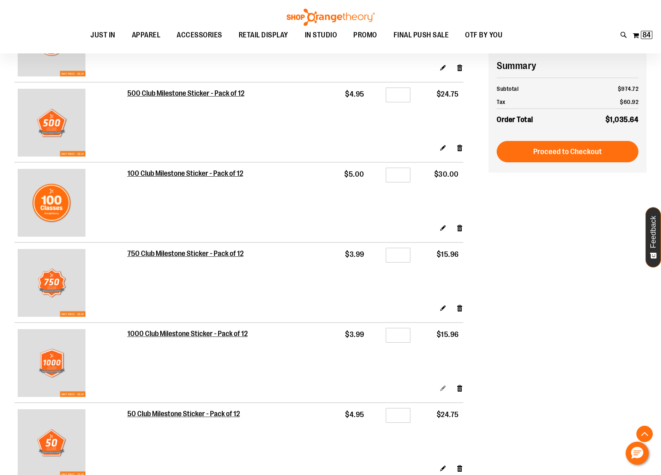
click at [443, 390] on link "Edit" at bounding box center [443, 388] width 7 height 9
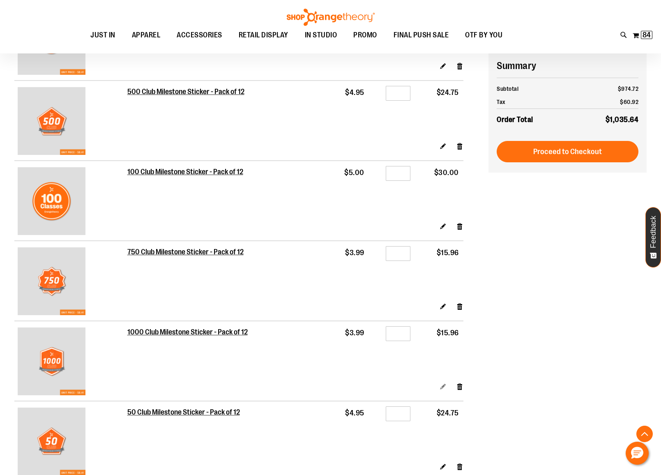
scroll to position [566, 0]
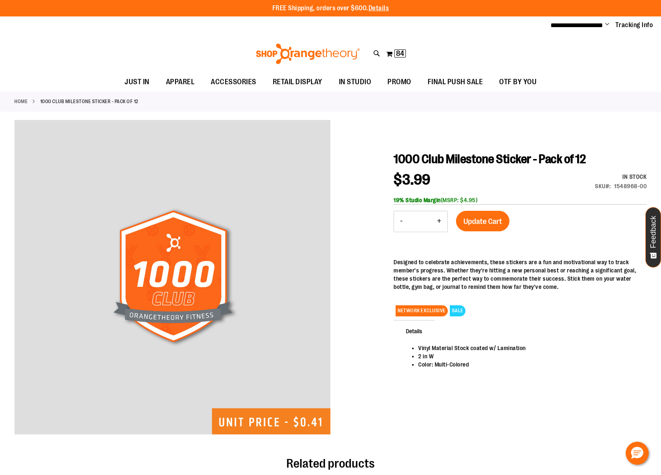
click at [398, 223] on button "-" at bounding box center [401, 221] width 15 height 21
type input "*"
click at [498, 223] on span "Update Cart" at bounding box center [482, 221] width 39 height 9
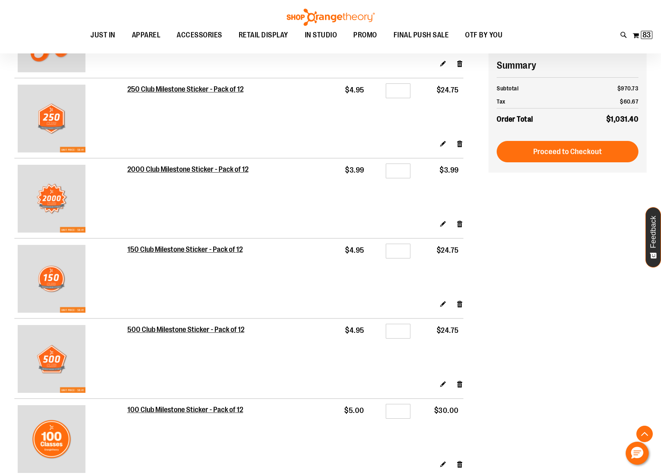
scroll to position [328, 0]
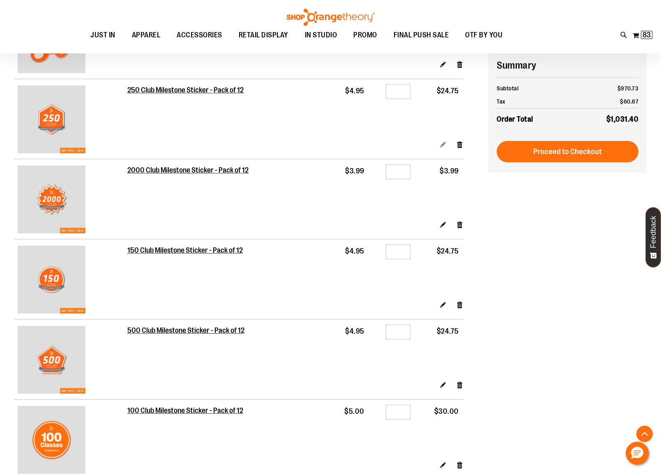
click at [443, 148] on link "Edit" at bounding box center [443, 144] width 7 height 9
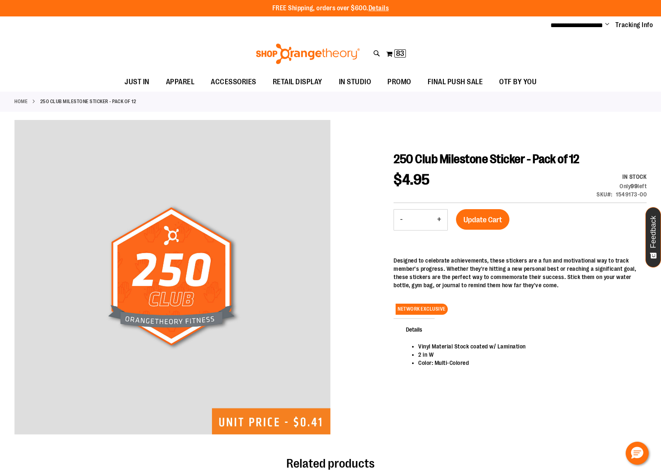
click at [403, 219] on button "-" at bounding box center [401, 219] width 15 height 21
type input "*"
click at [462, 222] on button "Update Cart" at bounding box center [482, 219] width 53 height 21
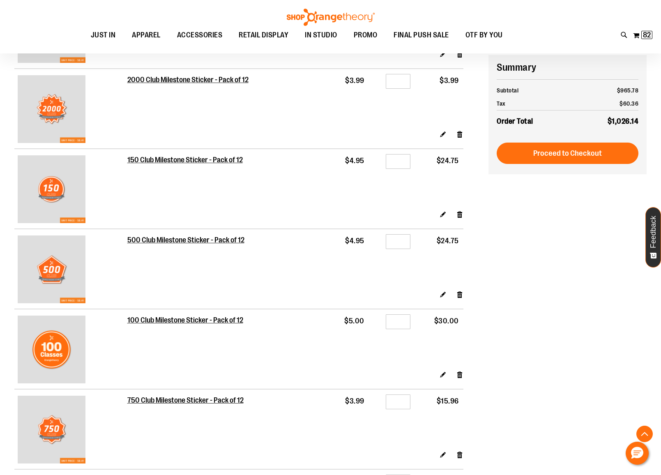
scroll to position [421, 0]
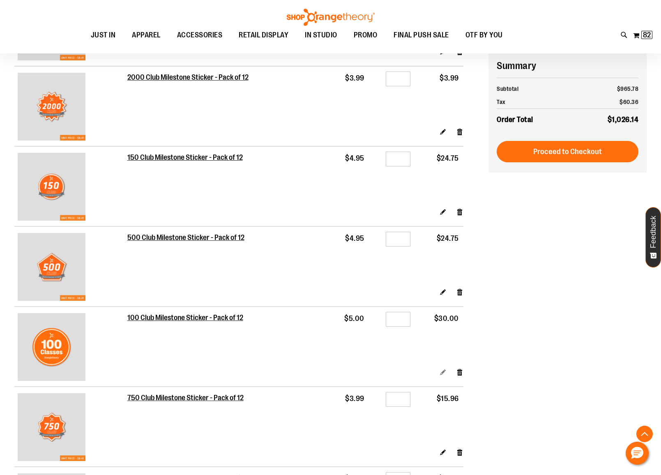
click at [443, 375] on link "Edit" at bounding box center [443, 372] width 7 height 9
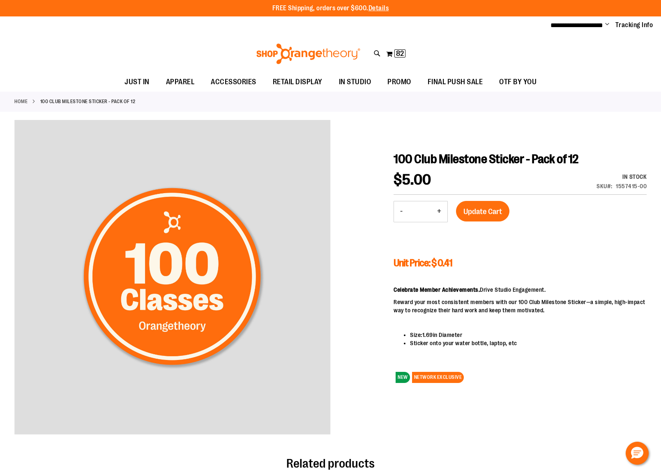
click at [401, 209] on button "-" at bounding box center [401, 211] width 15 height 21
type input "*"
click at [401, 209] on button "-" at bounding box center [401, 211] width 15 height 21
click at [438, 214] on button "+" at bounding box center [439, 211] width 16 height 21
type input "*"
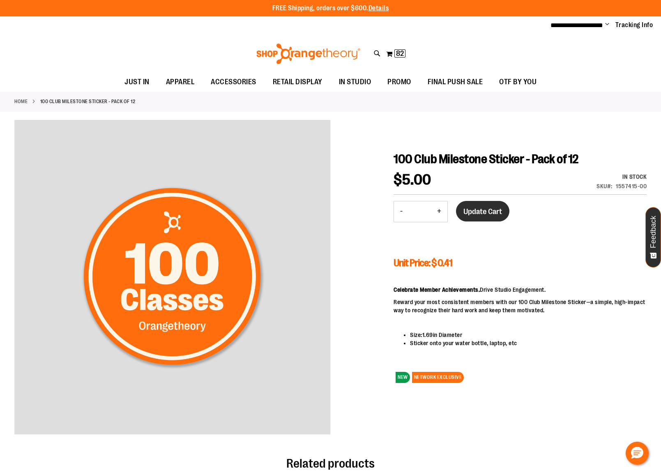
click at [473, 211] on span "Update Cart" at bounding box center [482, 211] width 39 height 9
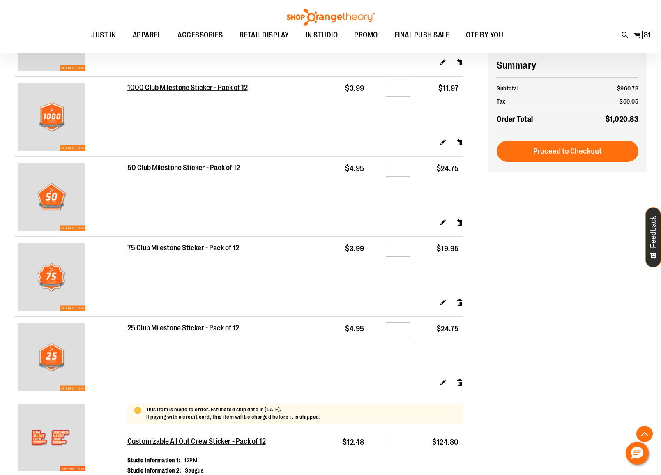
scroll to position [810, 0]
click at [530, 282] on div "**********" at bounding box center [330, 64] width 632 height 1465
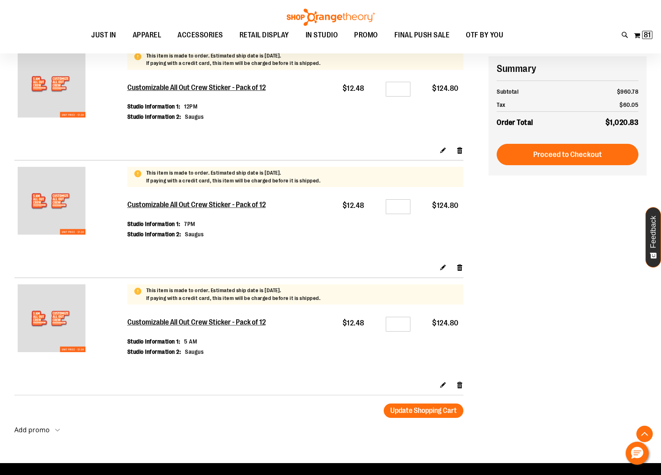
scroll to position [1175, 0]
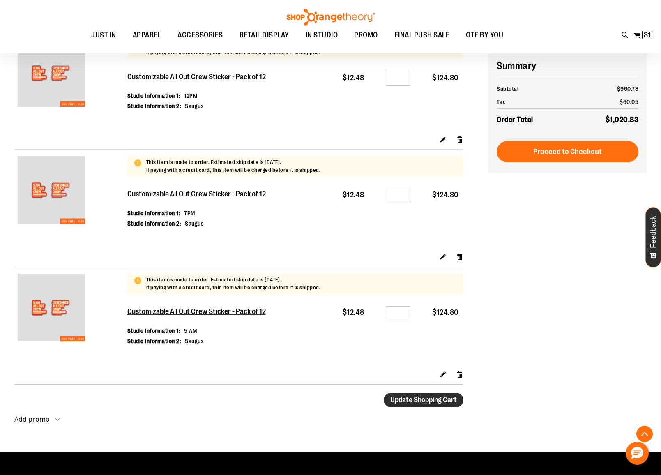
click at [445, 401] on span "Update Shopping Cart" at bounding box center [423, 400] width 67 height 8
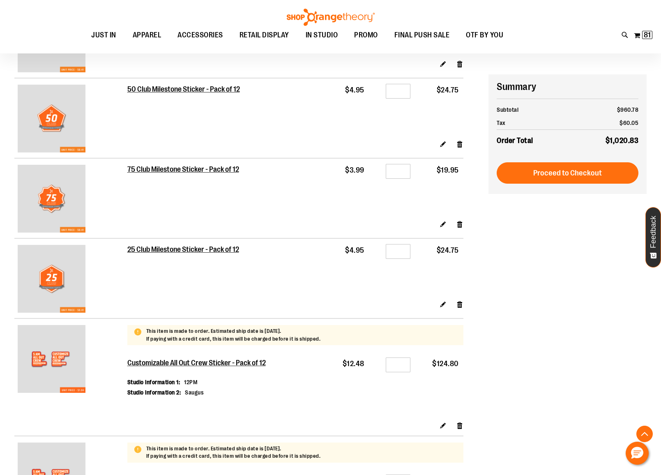
scroll to position [896, 0]
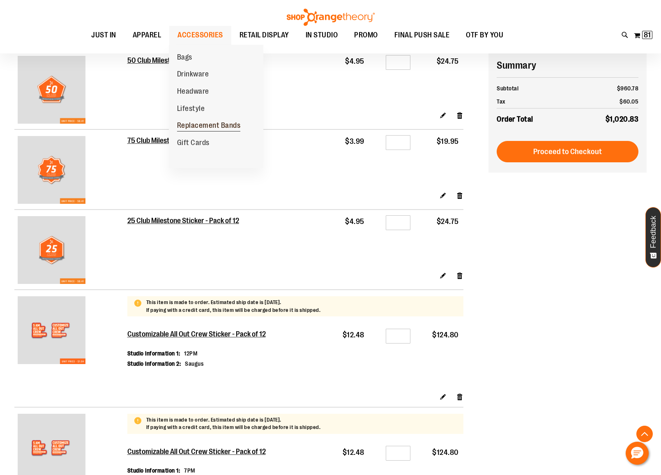
click at [200, 124] on span "Replacement Bands" at bounding box center [209, 126] width 64 height 10
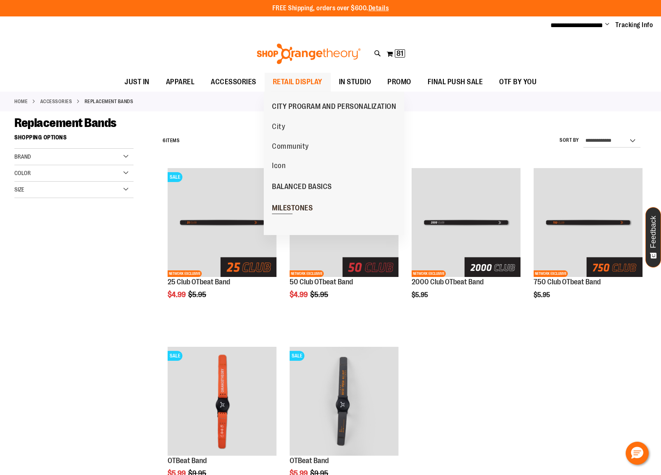
click at [293, 206] on span "MILESTONES" at bounding box center [292, 209] width 41 height 10
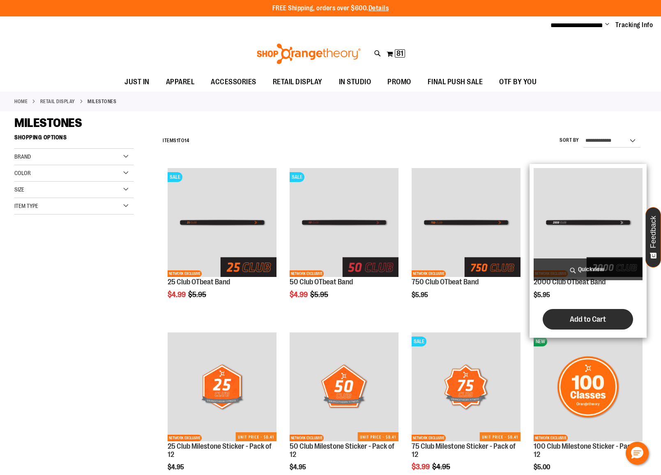
click at [609, 317] on button "Add to Cart" at bounding box center [588, 319] width 90 height 21
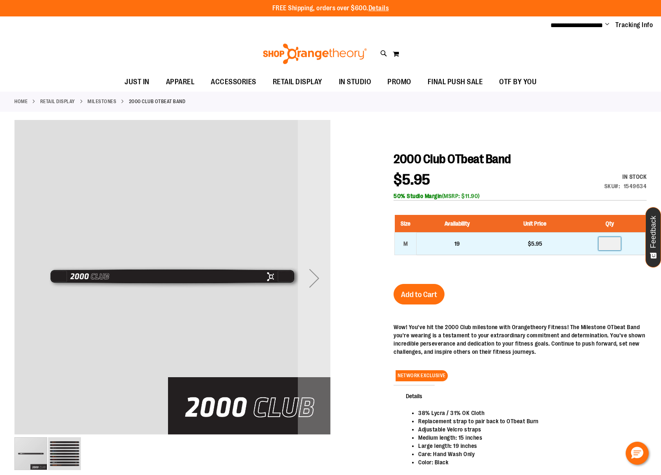
drag, startPoint x: 603, startPoint y: 244, endPoint x: 618, endPoint y: 242, distance: 14.8
click at [618, 242] on input "number" at bounding box center [609, 243] width 22 height 13
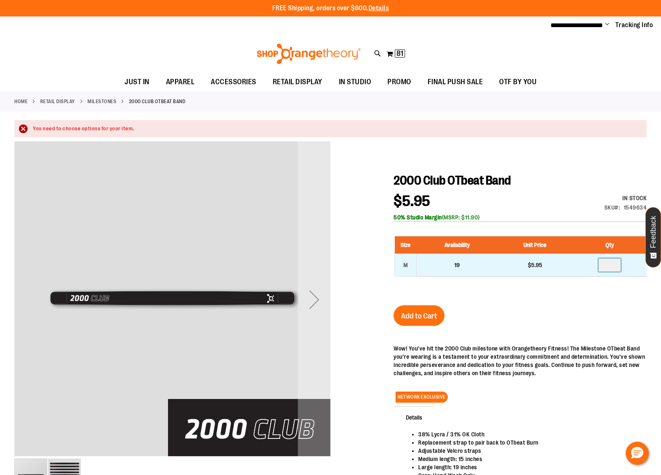
type input "*"
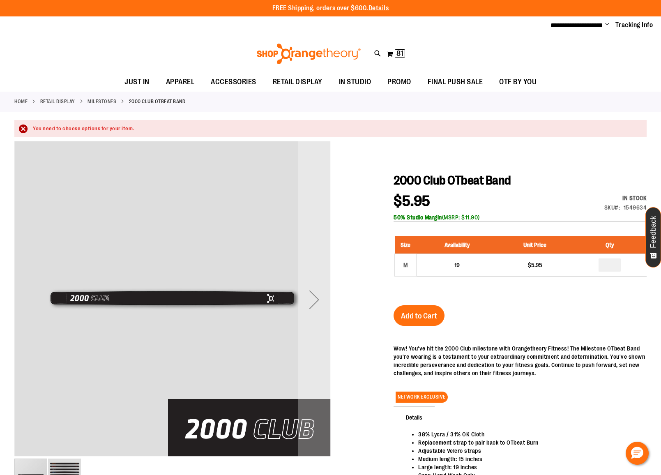
click at [563, 302] on div "2000 Club OTbeat Band $5.95 In stock Only %1 left SKU 1549634 50% Studio Margin…" at bounding box center [520, 347] width 253 height 348
click at [425, 322] on button "Add to Cart" at bounding box center [419, 315] width 51 height 21
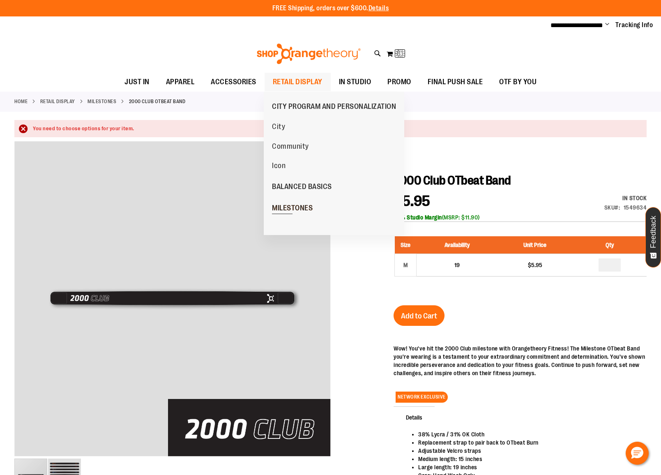
click at [280, 208] on span "MILESTONES" at bounding box center [292, 209] width 41 height 10
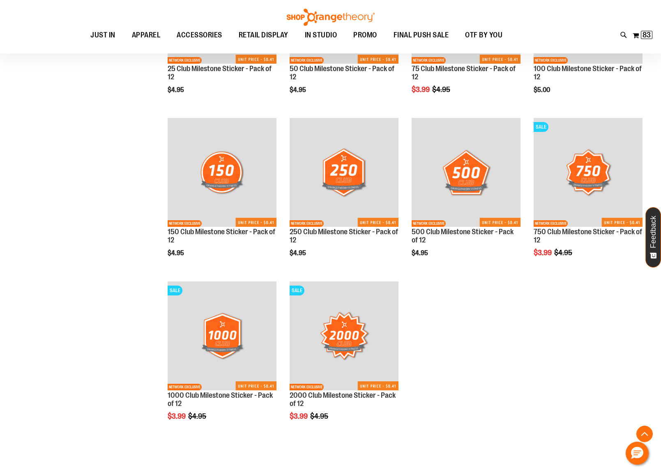
scroll to position [374, 0]
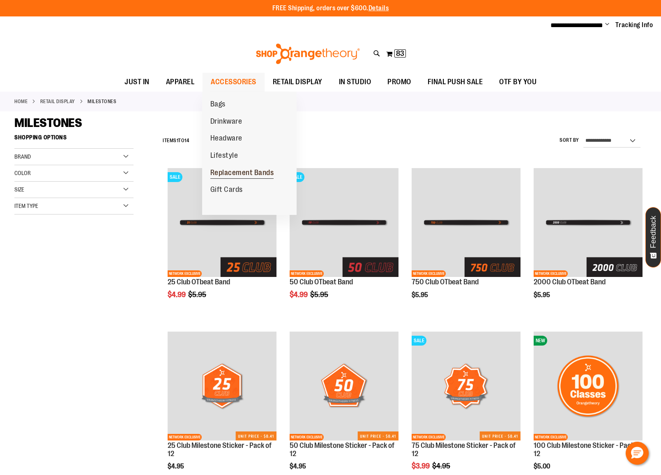
click at [232, 171] on span "Replacement Bands" at bounding box center [242, 173] width 64 height 10
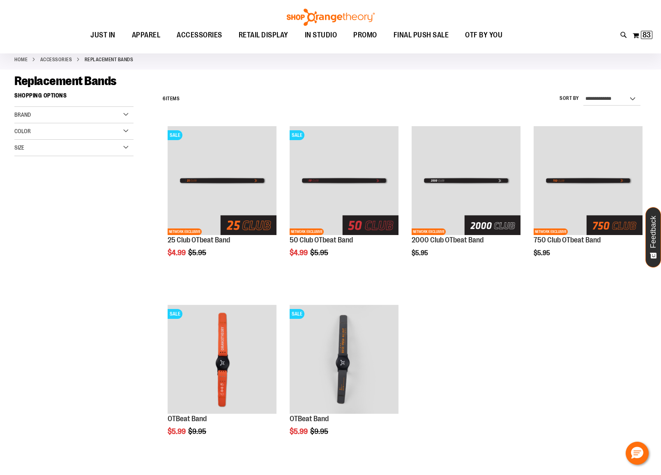
scroll to position [40, 0]
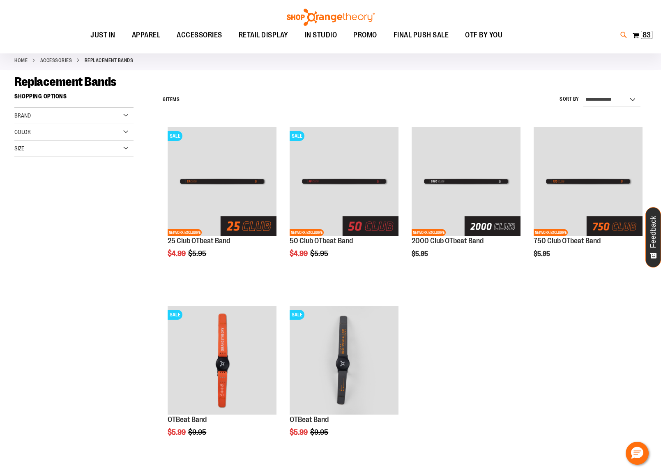
click at [622, 33] on icon at bounding box center [623, 34] width 7 height 9
type input "*********"
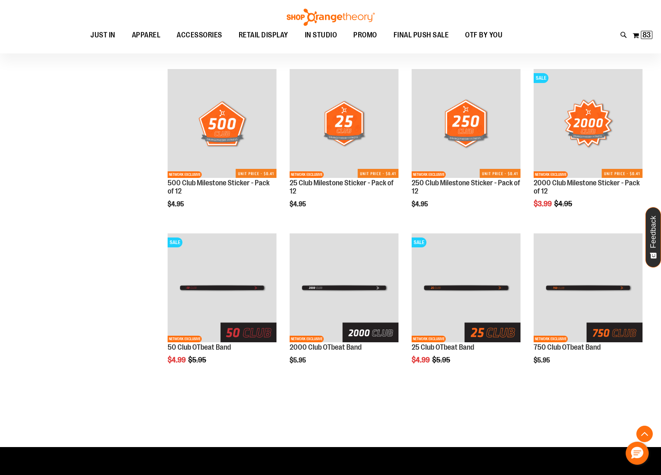
scroll to position [1027, 0]
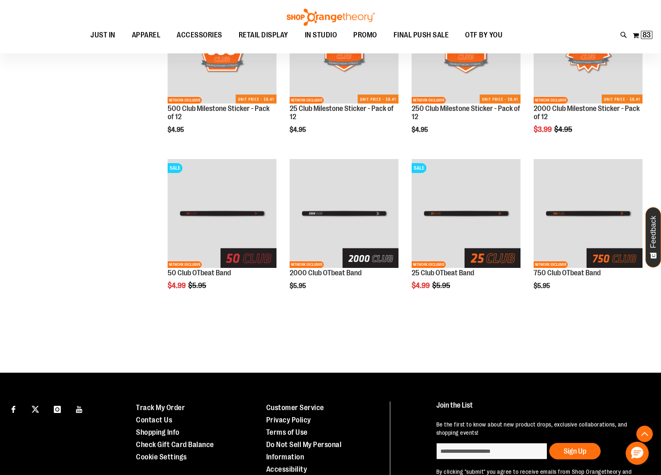
scroll to position [1105, 0]
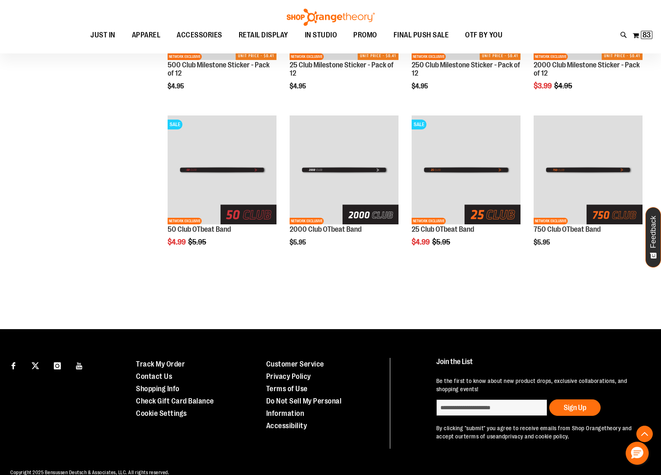
scroll to position [1159, 0]
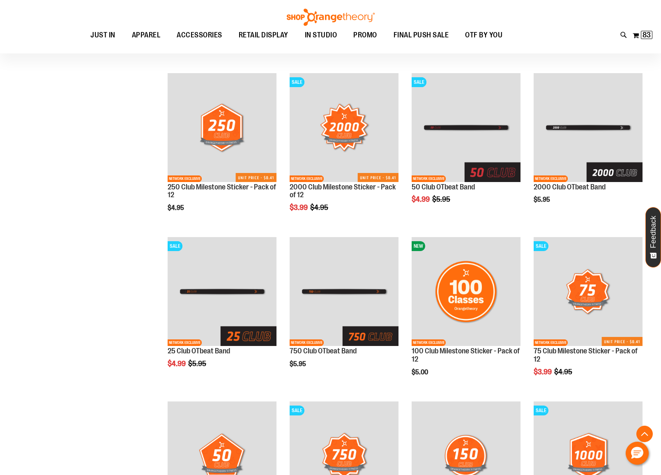
scroll to position [95, 0]
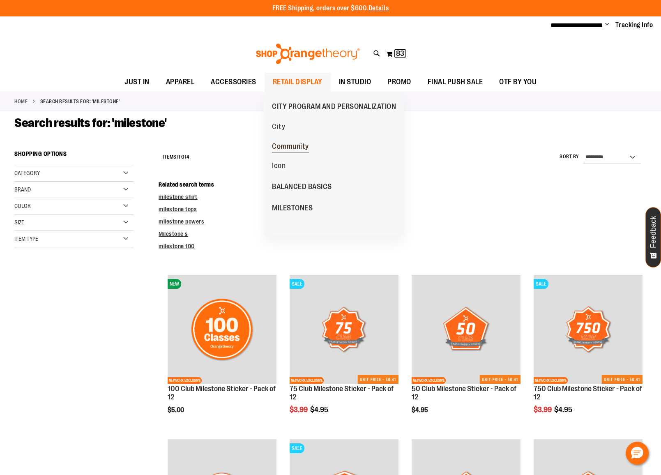
click at [284, 145] on span "Community" at bounding box center [290, 147] width 37 height 10
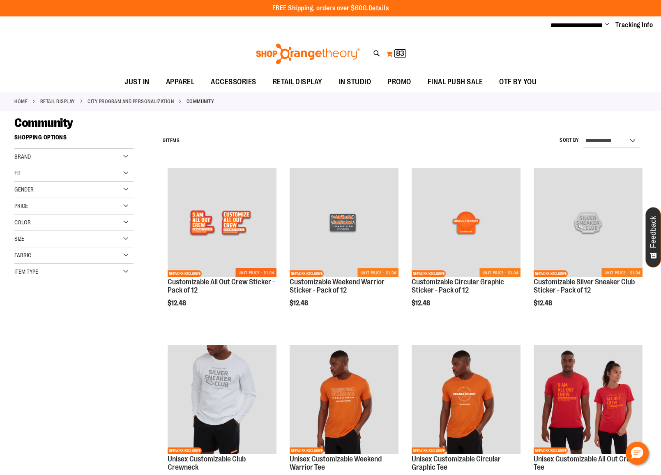
click at [393, 55] on button "My Cart 83 83 items" at bounding box center [396, 53] width 21 height 13
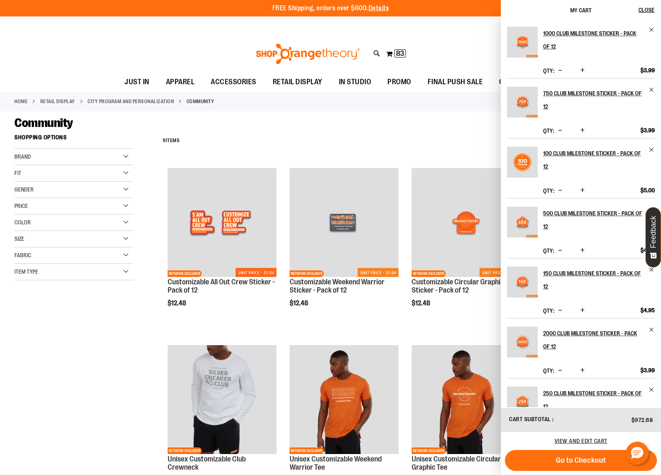
click at [248, 122] on div "Community" at bounding box center [330, 122] width 632 height 15
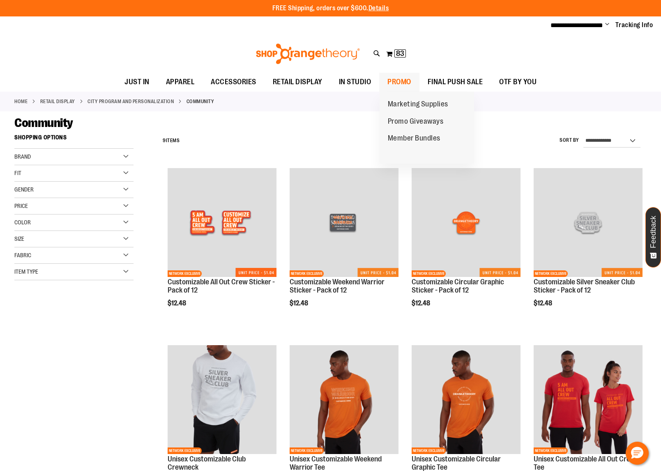
click at [391, 83] on span "PROMO" at bounding box center [399, 82] width 24 height 18
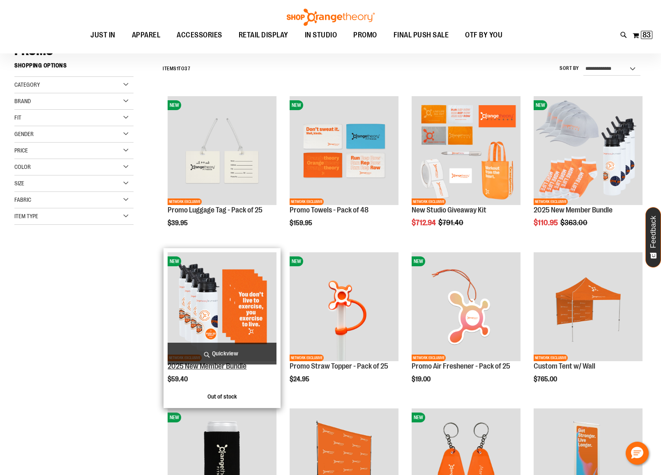
scroll to position [73, 0]
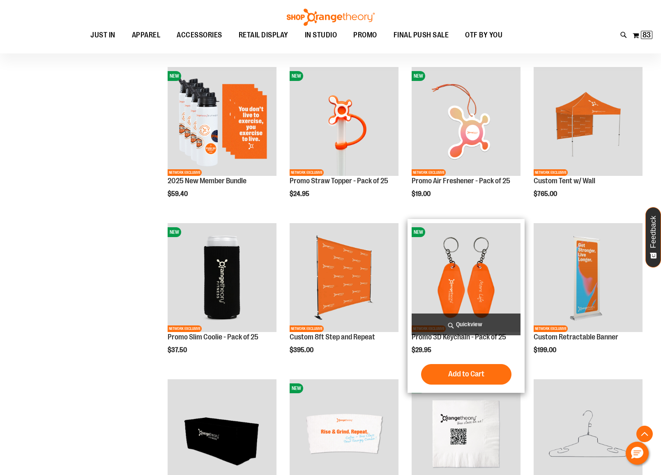
scroll to position [274, 0]
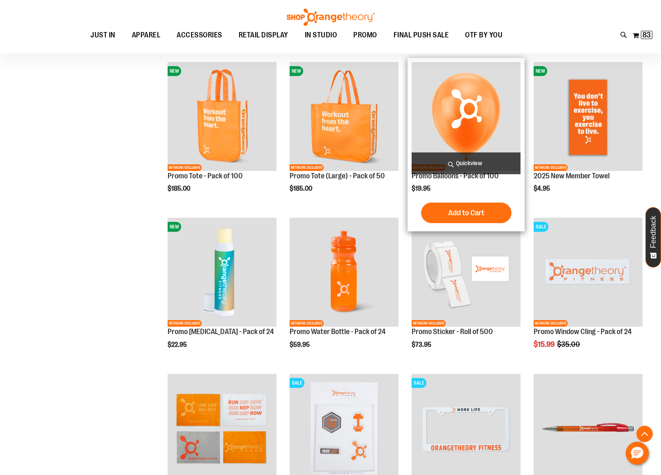
scroll to position [711, 0]
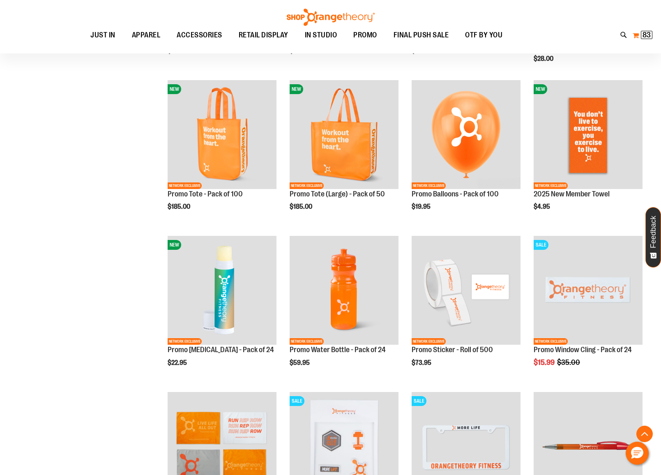
click at [636, 32] on button "My Cart 83 83 items" at bounding box center [642, 35] width 21 height 13
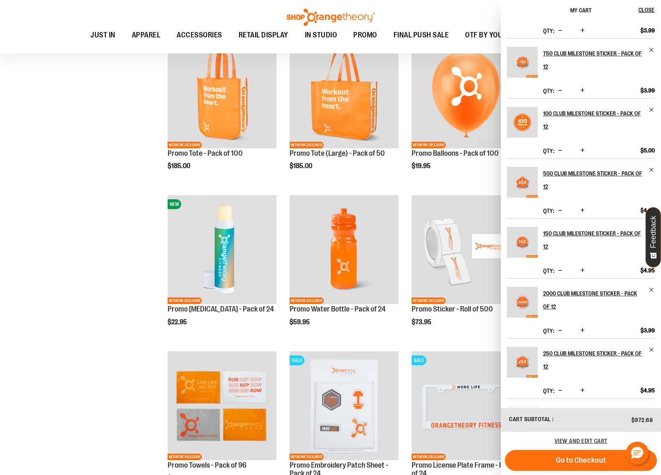
scroll to position [0, 0]
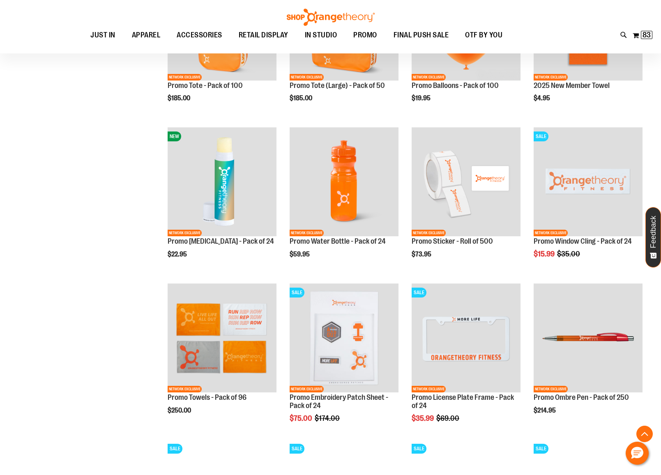
scroll to position [819, 0]
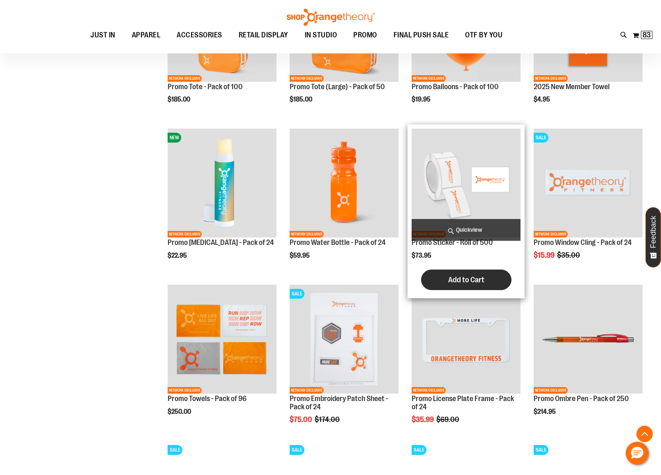
click at [445, 280] on button "Add to Cart" at bounding box center [466, 279] width 90 height 21
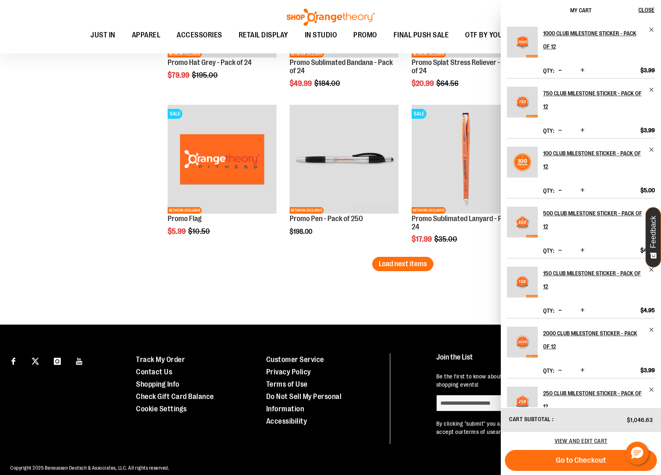
scroll to position [1316, 0]
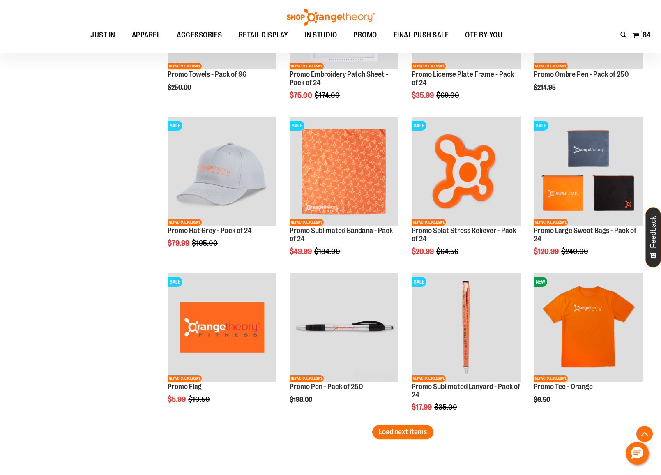
scroll to position [1142, 0]
click at [413, 435] on span "Load next items" at bounding box center [403, 432] width 48 height 8
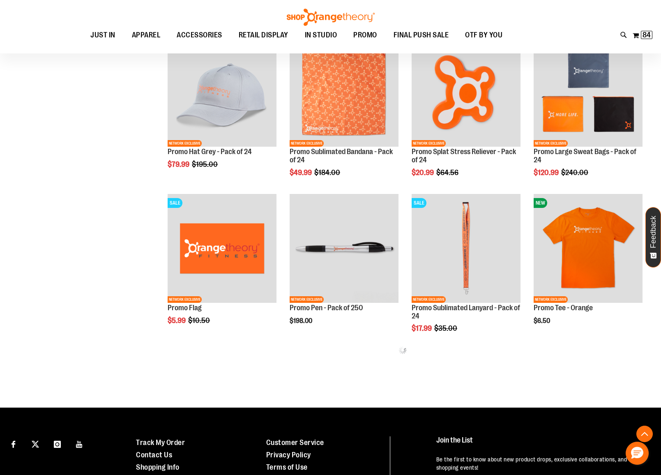
scroll to position [1223, 0]
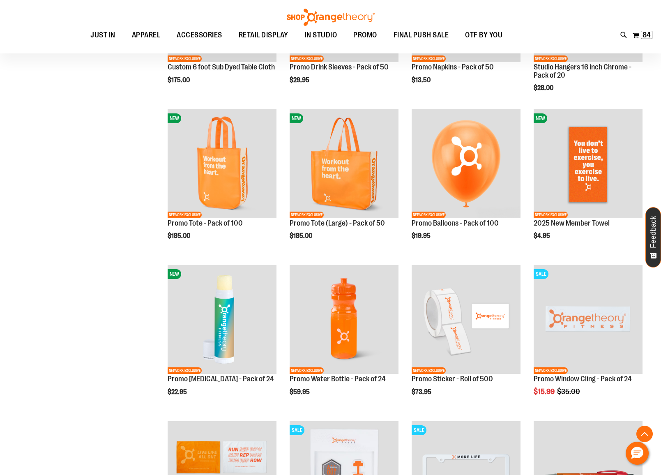
scroll to position [685, 0]
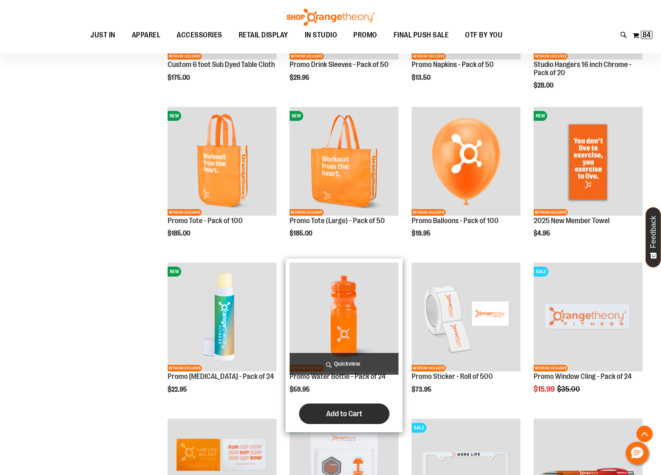
click at [316, 419] on button "Add to Cart" at bounding box center [344, 413] width 90 height 21
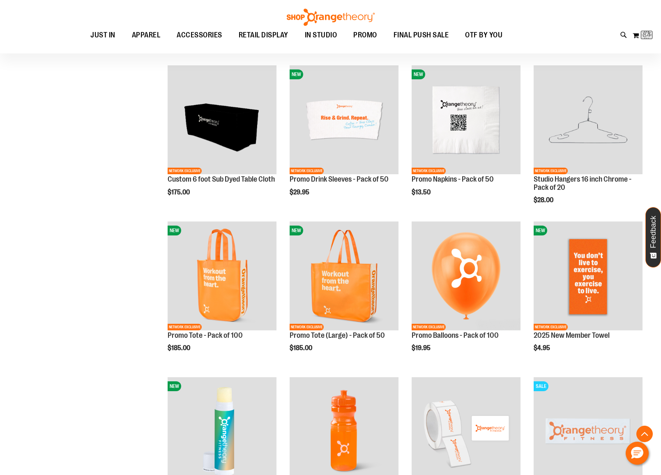
scroll to position [558, 0]
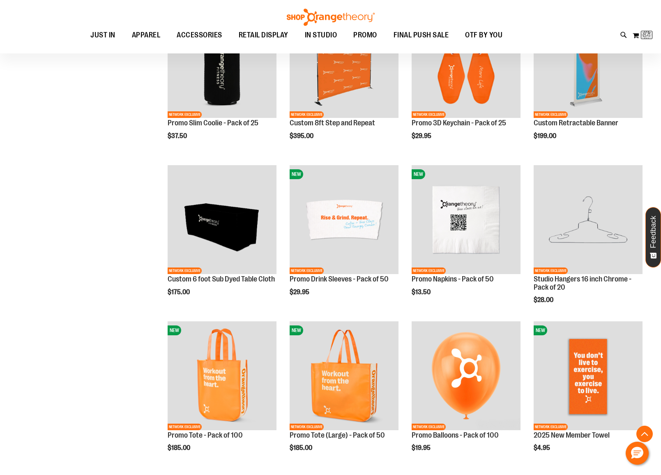
scroll to position [470, 0]
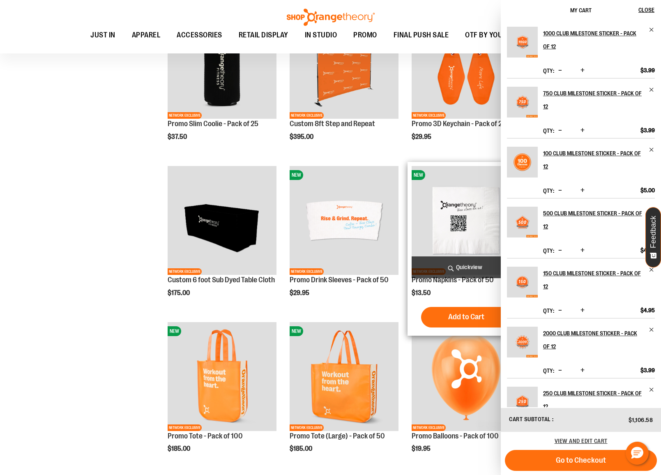
scroll to position [858, 0]
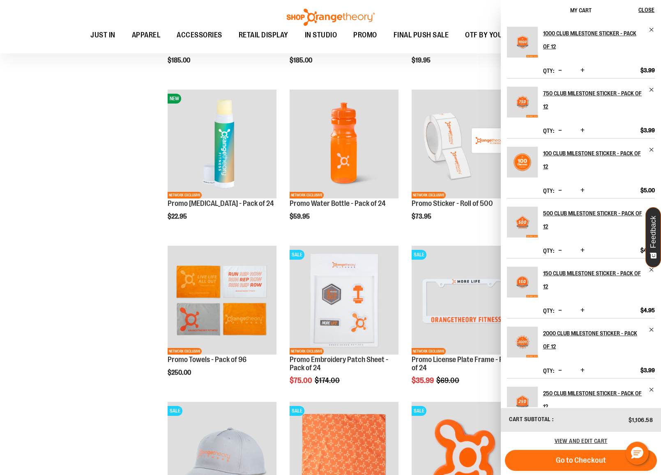
click at [76, 270] on div "**********" at bounding box center [330, 93] width 632 height 1643
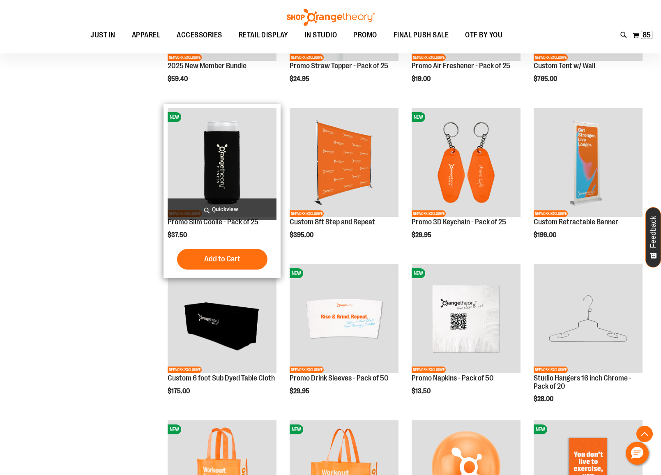
scroll to position [372, 0]
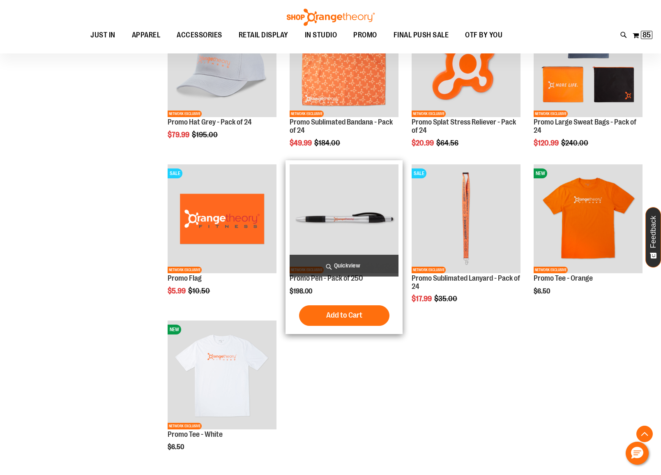
scroll to position [1260, 0]
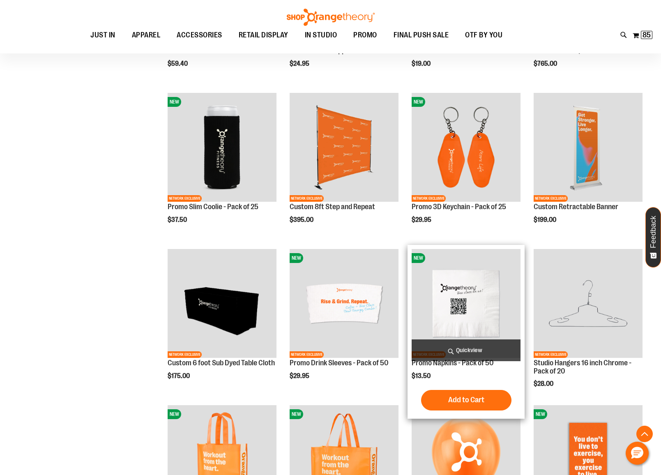
scroll to position [136, 0]
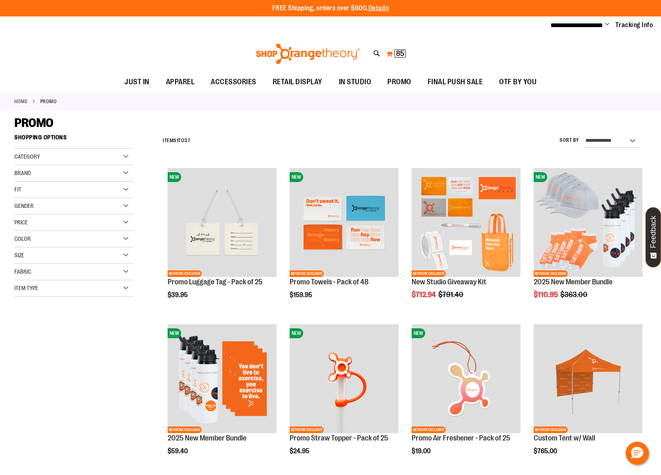
click at [386, 55] on button "My Cart 85 85 items" at bounding box center [396, 53] width 21 height 13
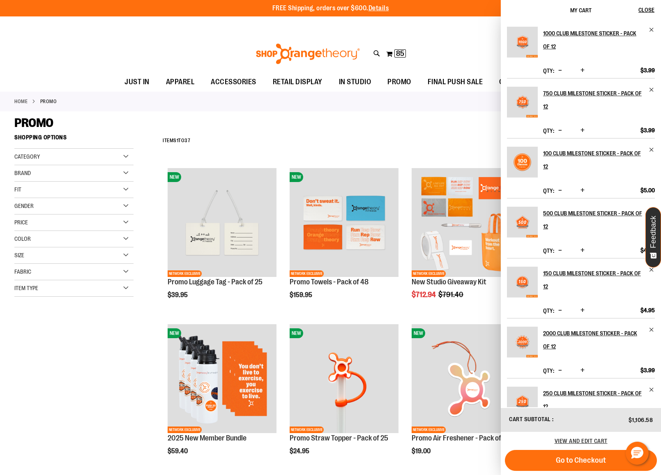
click at [287, 144] on div "**********" at bounding box center [403, 140] width 488 height 21
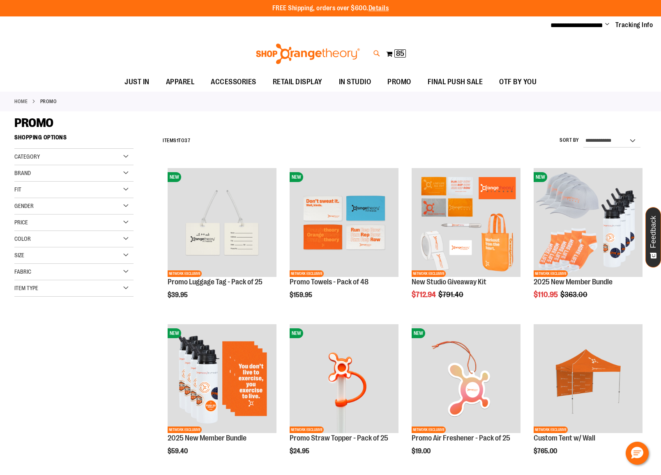
click at [373, 52] on icon at bounding box center [376, 53] width 7 height 9
type input "****"
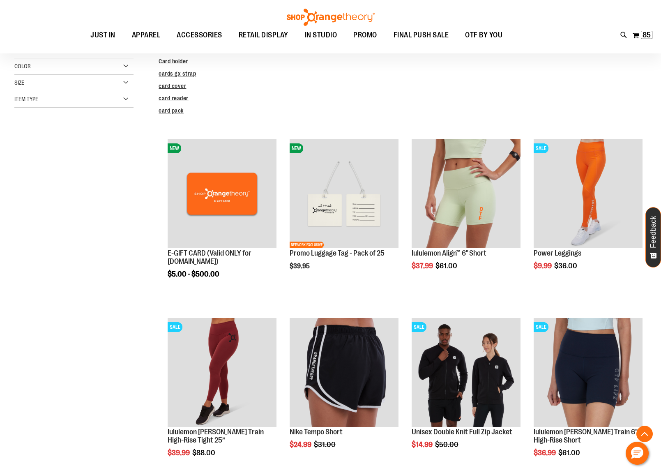
scroll to position [137, 0]
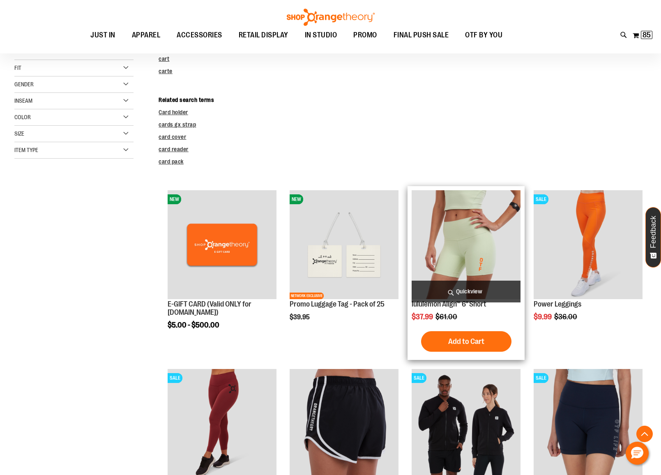
click at [461, 229] on img "product" at bounding box center [466, 244] width 109 height 109
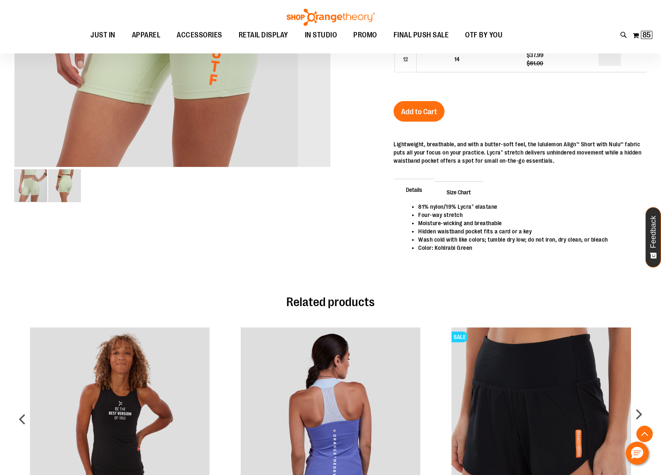
scroll to position [342, 0]
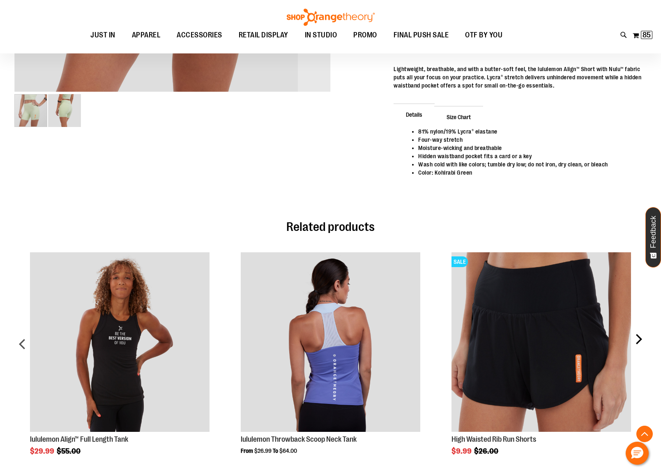
click at [638, 340] on div "next" at bounding box center [638, 347] width 16 height 215
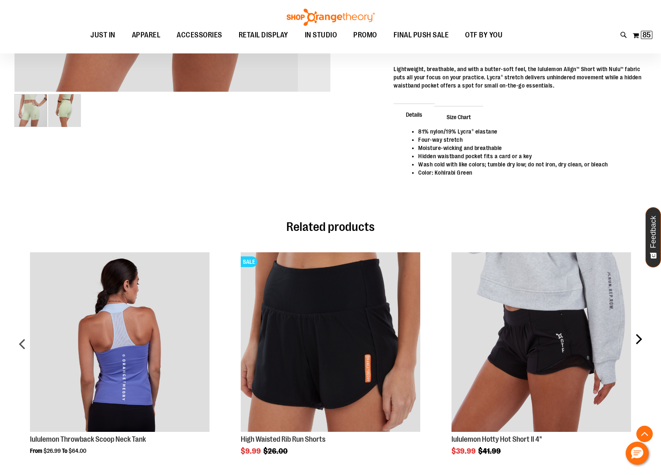
click at [638, 340] on div "next" at bounding box center [638, 347] width 16 height 215
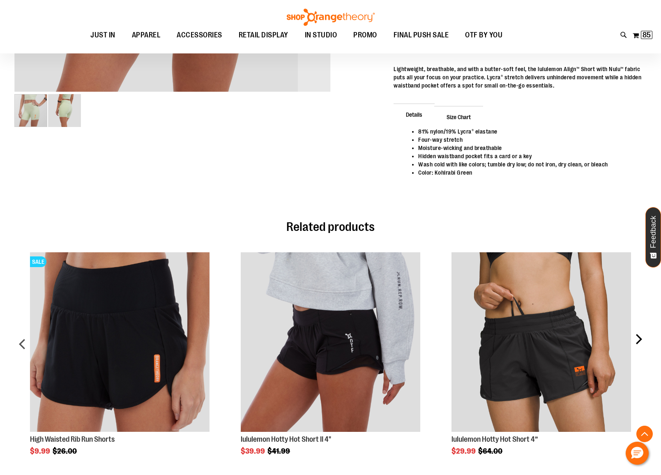
click at [638, 340] on div "next" at bounding box center [638, 347] width 16 height 215
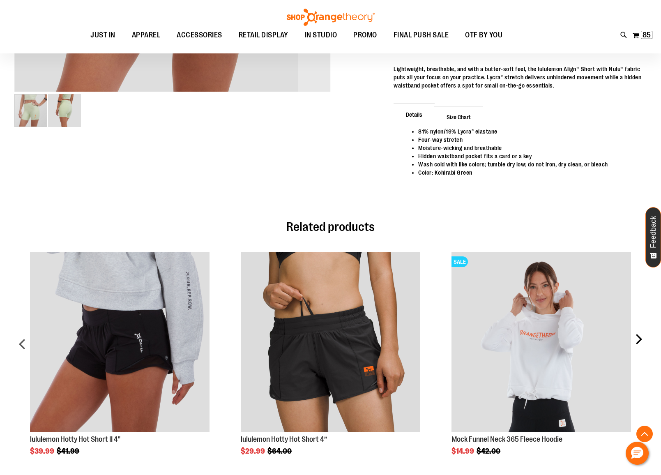
click at [638, 340] on div "next" at bounding box center [638, 347] width 16 height 215
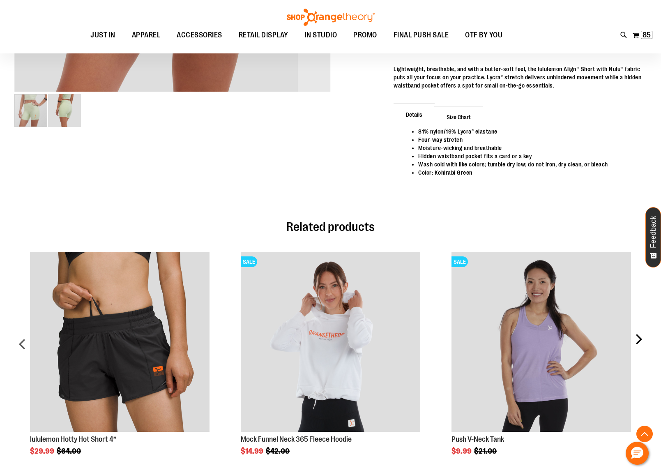
click at [638, 340] on div "next" at bounding box center [638, 347] width 16 height 215
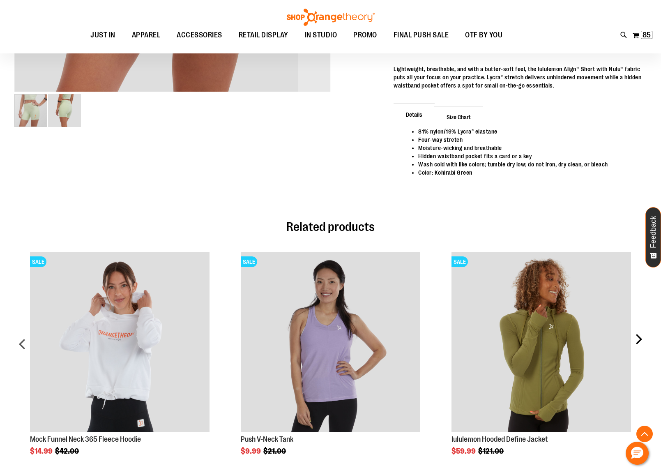
click at [638, 340] on div "next" at bounding box center [638, 347] width 16 height 215
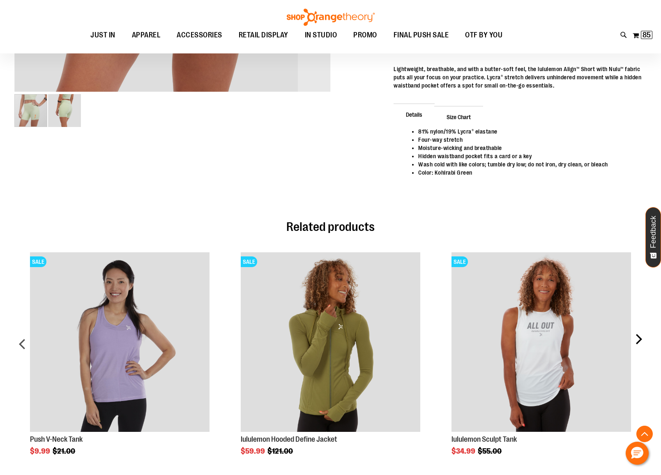
click at [638, 340] on div "next" at bounding box center [638, 347] width 16 height 215
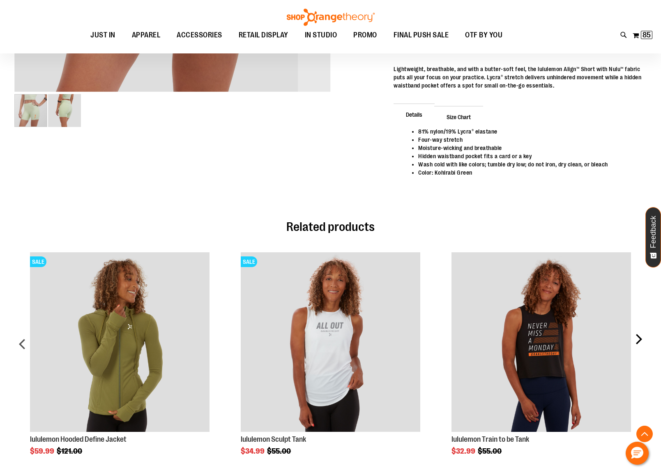
click at [638, 340] on div "next" at bounding box center [638, 347] width 16 height 215
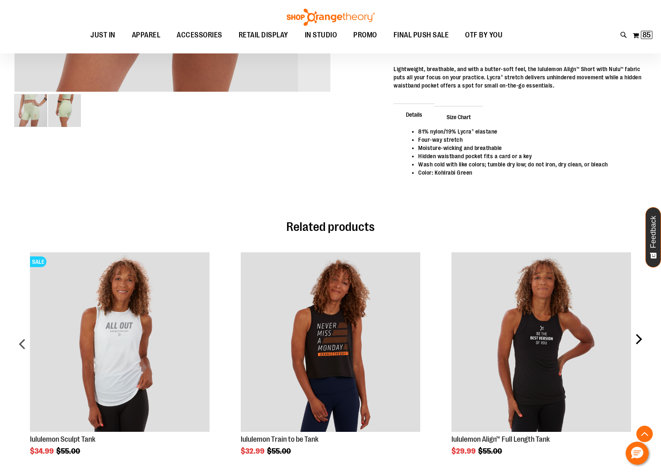
click at [638, 340] on div "next" at bounding box center [638, 347] width 16 height 215
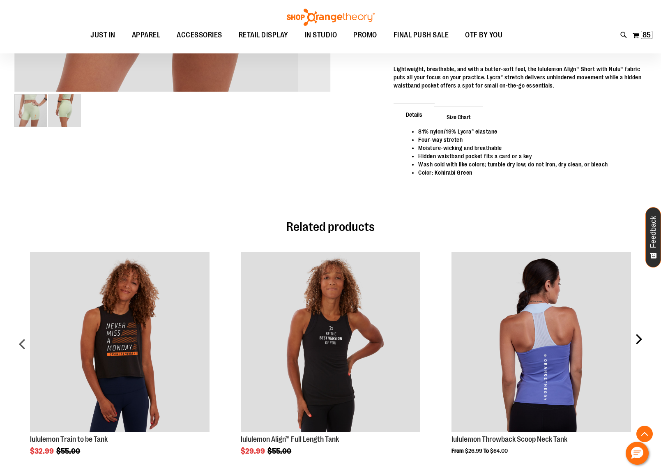
click at [638, 340] on div "next" at bounding box center [638, 347] width 16 height 215
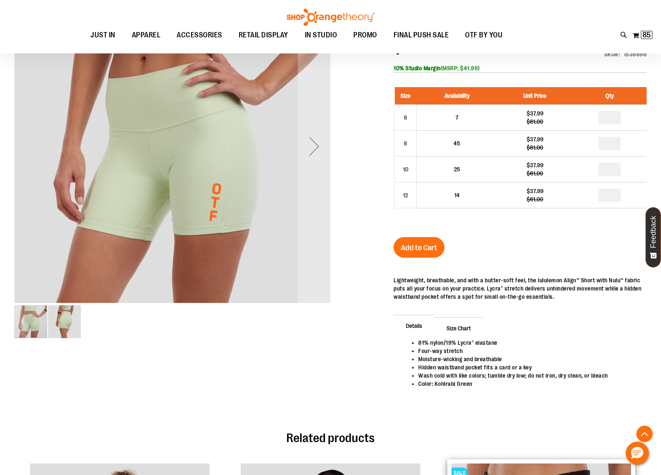
scroll to position [0, 0]
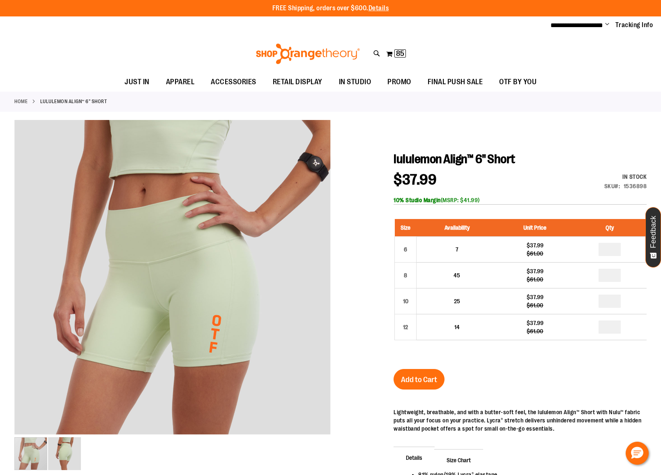
click at [536, 140] on div at bounding box center [330, 336] width 632 height 433
click at [390, 55] on button "My Cart 85 85 items" at bounding box center [396, 53] width 21 height 13
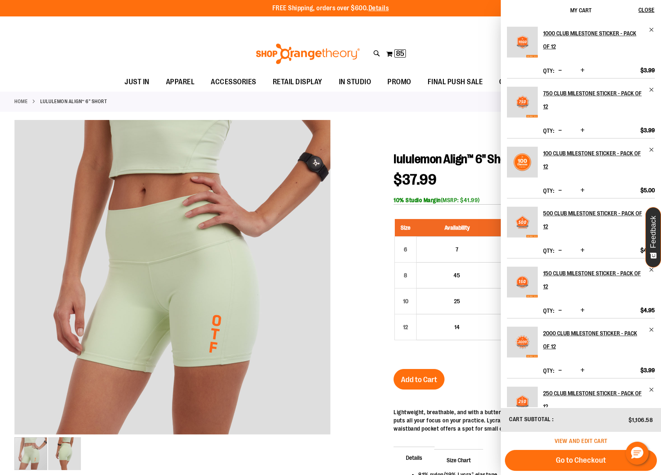
click at [582, 440] on span "View and edit cart" at bounding box center [581, 440] width 53 height 7
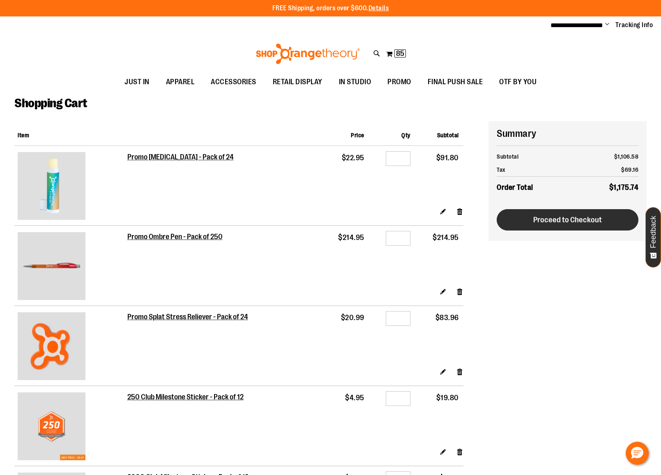
click at [576, 224] on button "Proceed to Checkout" at bounding box center [568, 219] width 142 height 21
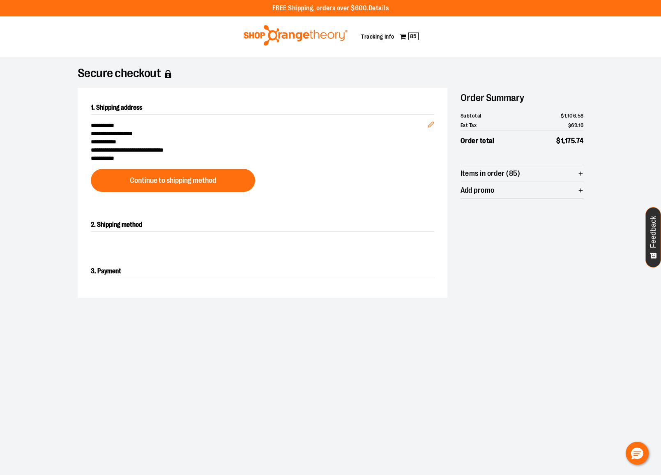
click at [555, 175] on span "Items in order (85)" at bounding box center [521, 173] width 123 height 16
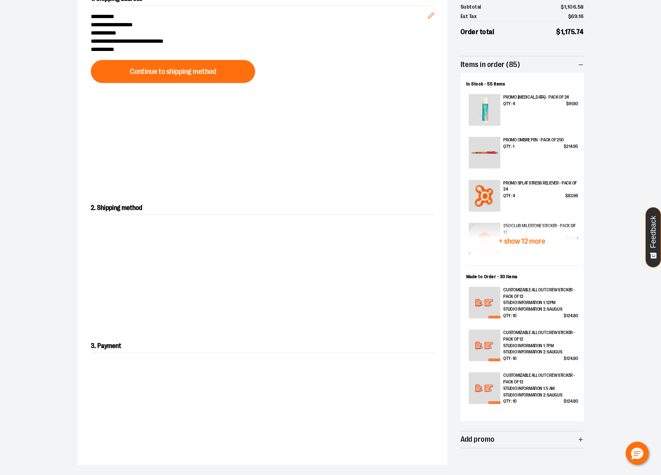
scroll to position [108, 0]
click at [534, 242] on span "+ show 12 more" at bounding box center [522, 242] width 46 height 8
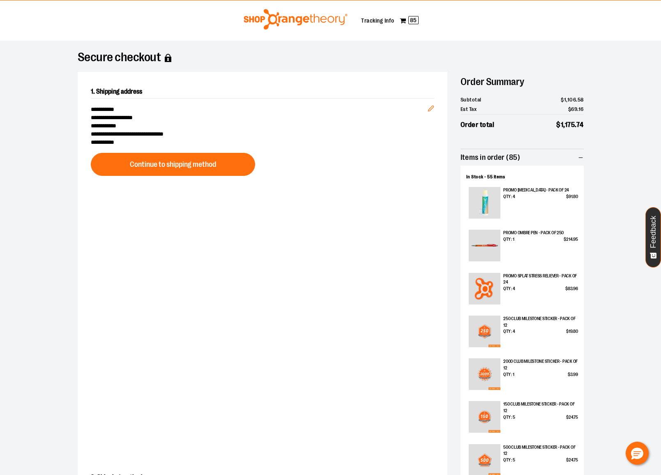
scroll to position [0, 0]
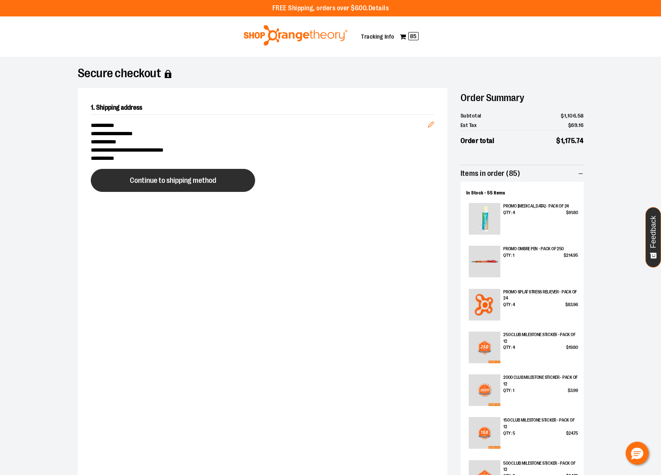
click at [199, 185] on button "Continue to shipping method" at bounding box center [173, 180] width 164 height 23
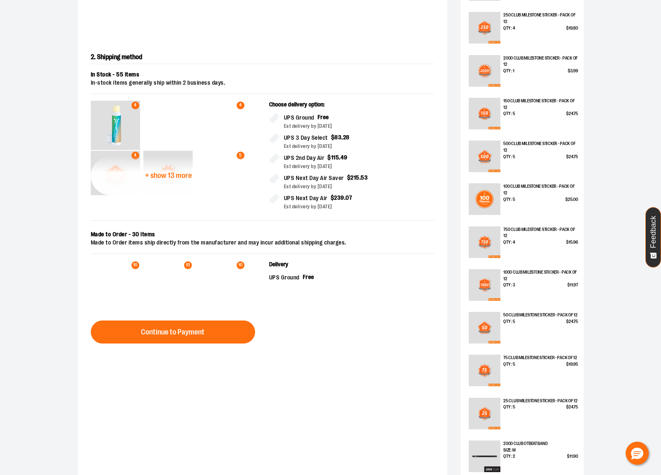
scroll to position [331, 0]
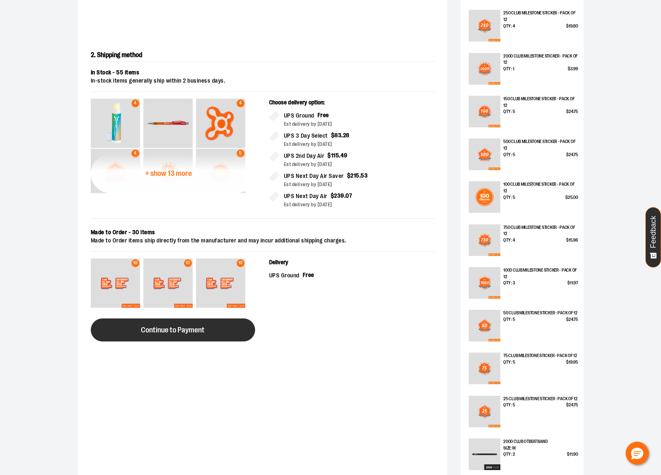
click at [177, 333] on span "Continue to Payment" at bounding box center [173, 330] width 64 height 8
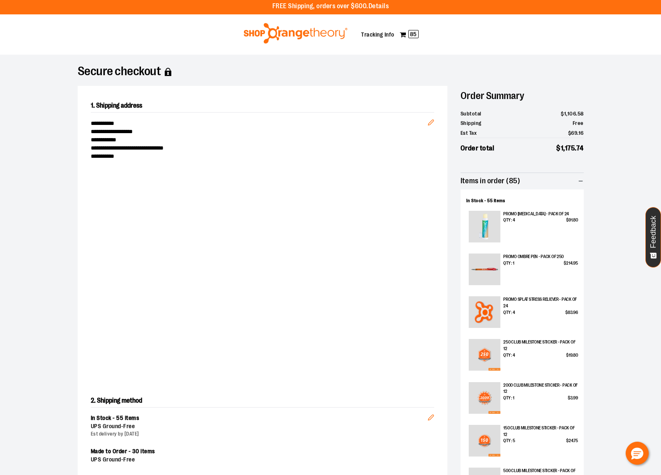
scroll to position [0, 0]
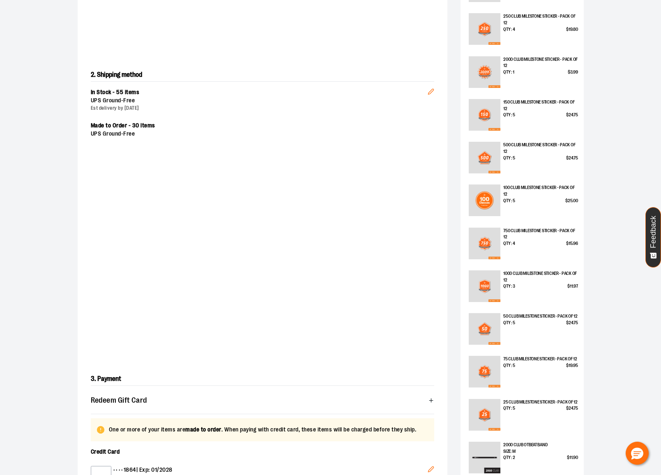
scroll to position [329, 0]
click at [617, 115] on div "**********" at bounding box center [331, 286] width 592 height 1116
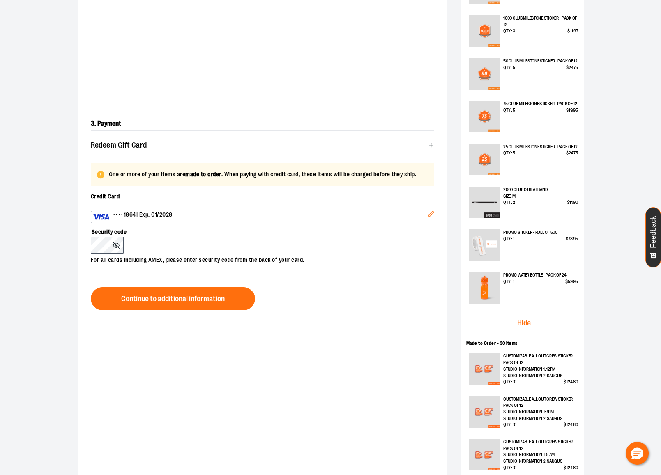
scroll to position [585, 0]
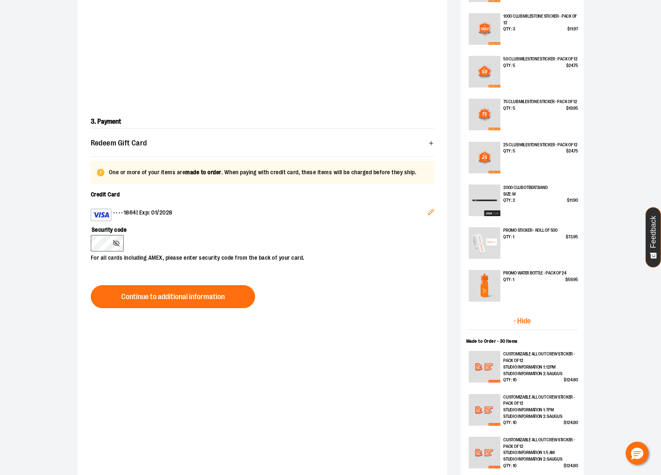
click at [530, 206] on div "2000 Club OTbeat Band Size: M Qty : 2 $ 11 . 90" at bounding box center [540, 203] width 74 height 39
click at [616, 164] on div "**********" at bounding box center [331, 30] width 592 height 1116
click at [618, 166] on div "**********" at bounding box center [331, 30] width 592 height 1116
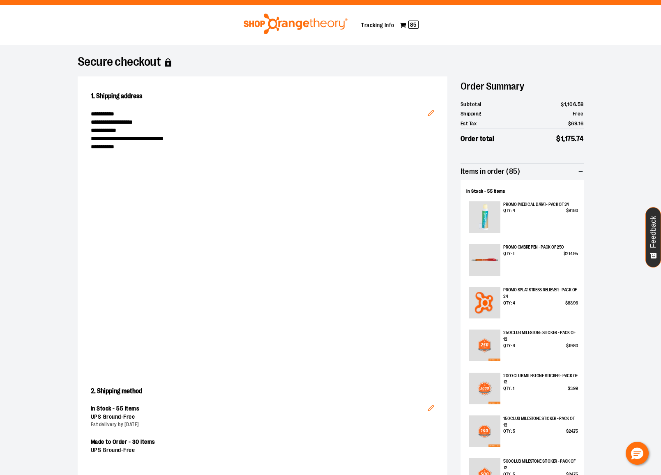
scroll to position [10, 0]
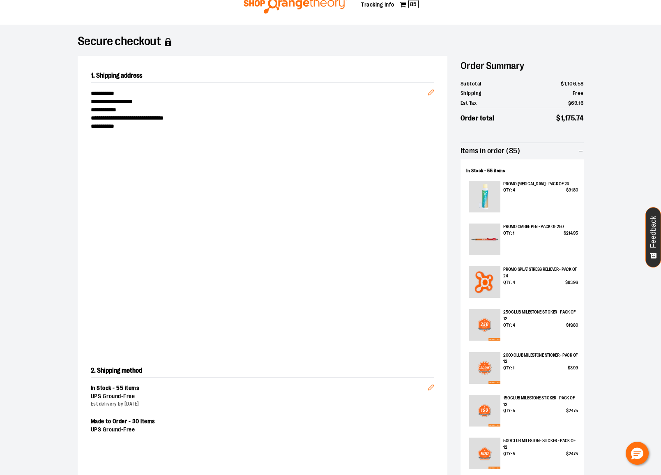
scroll to position [0, 0]
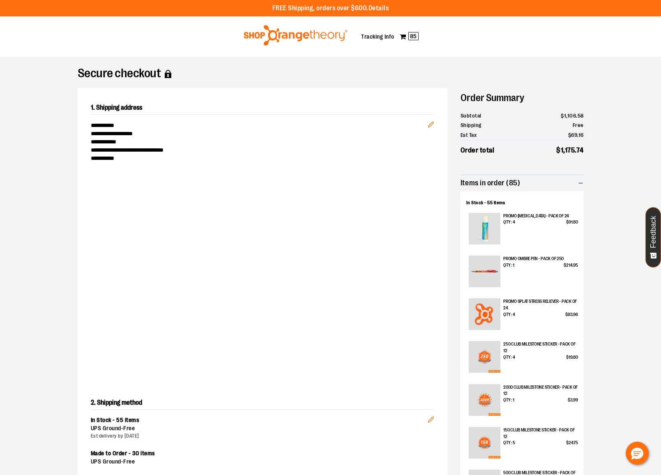
click at [561, 33] on div "Toggle Nav My Cart 85 Tracking Info" at bounding box center [330, 36] width 661 height 40
click at [557, 35] on div "Toggle Nav My Cart 85 Tracking Info" at bounding box center [330, 36] width 661 height 40
